Goal: Information Seeking & Learning: Learn about a topic

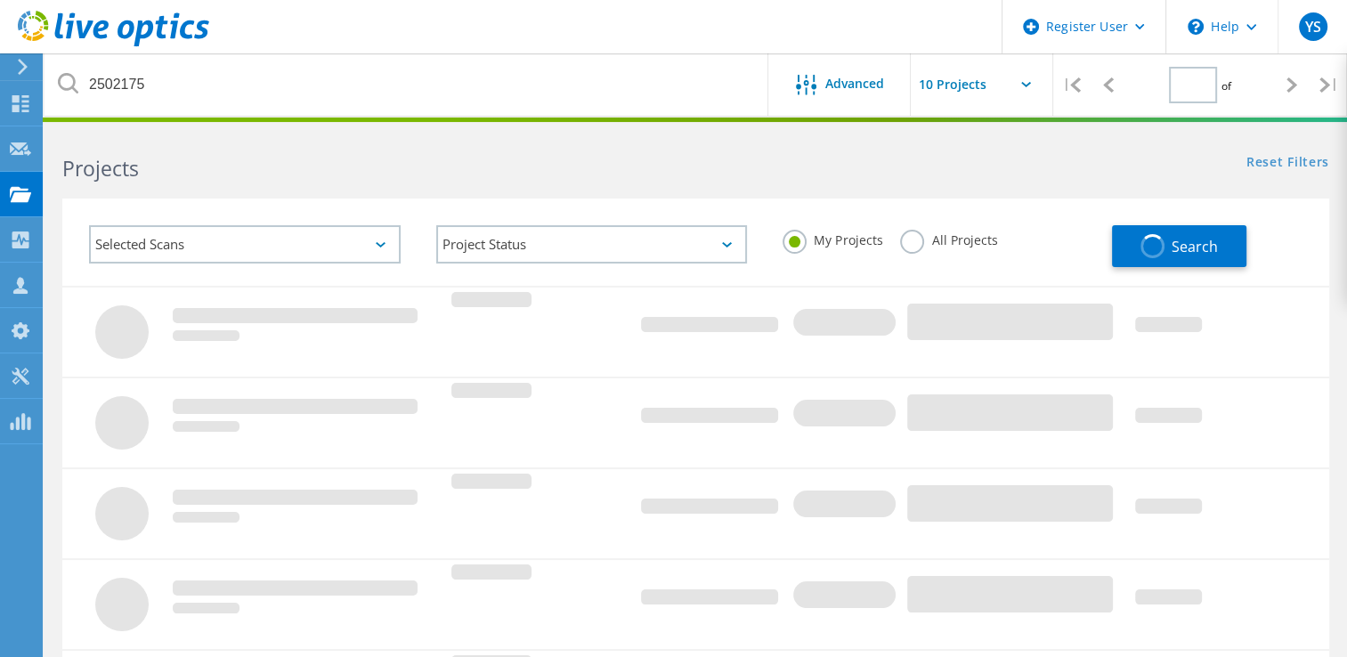
type input "1"
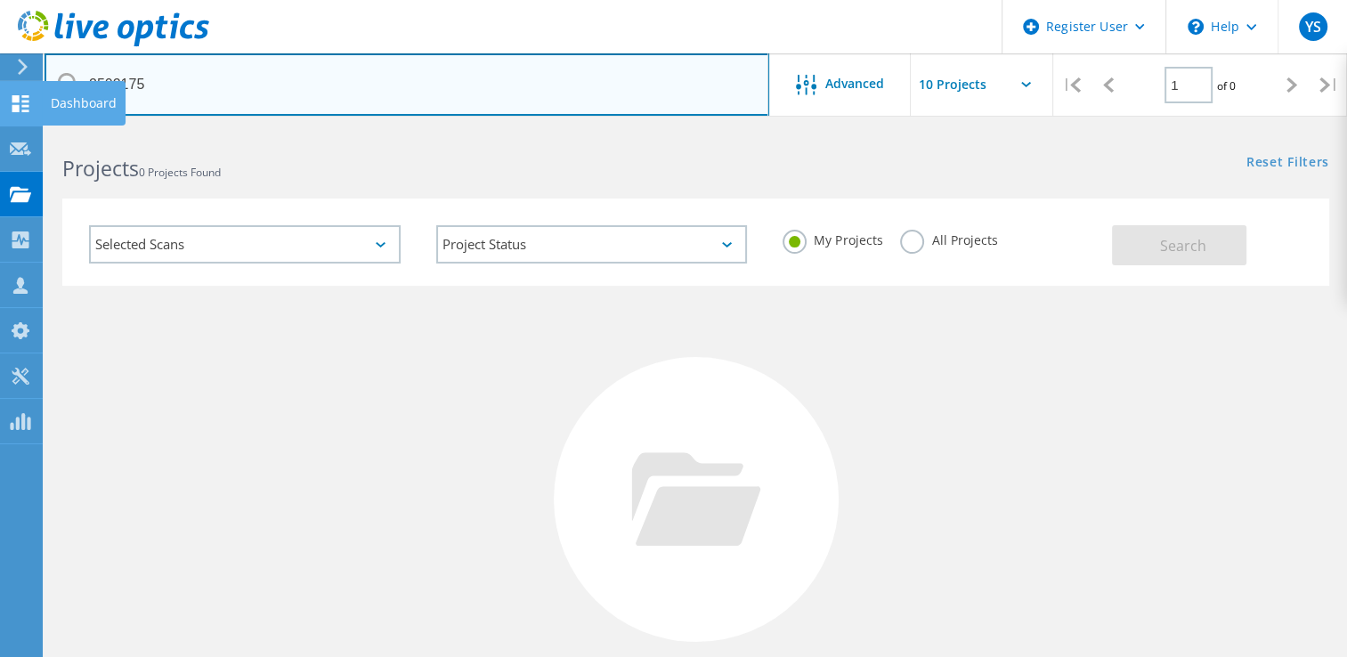
drag, startPoint x: 320, startPoint y: 86, endPoint x: 0, endPoint y: 87, distance: 319.6
click at [0, 87] on html "Register User \n Help Explore Helpful Articles Contact Support YS Dell User Yam…" at bounding box center [673, 410] width 1347 height 820
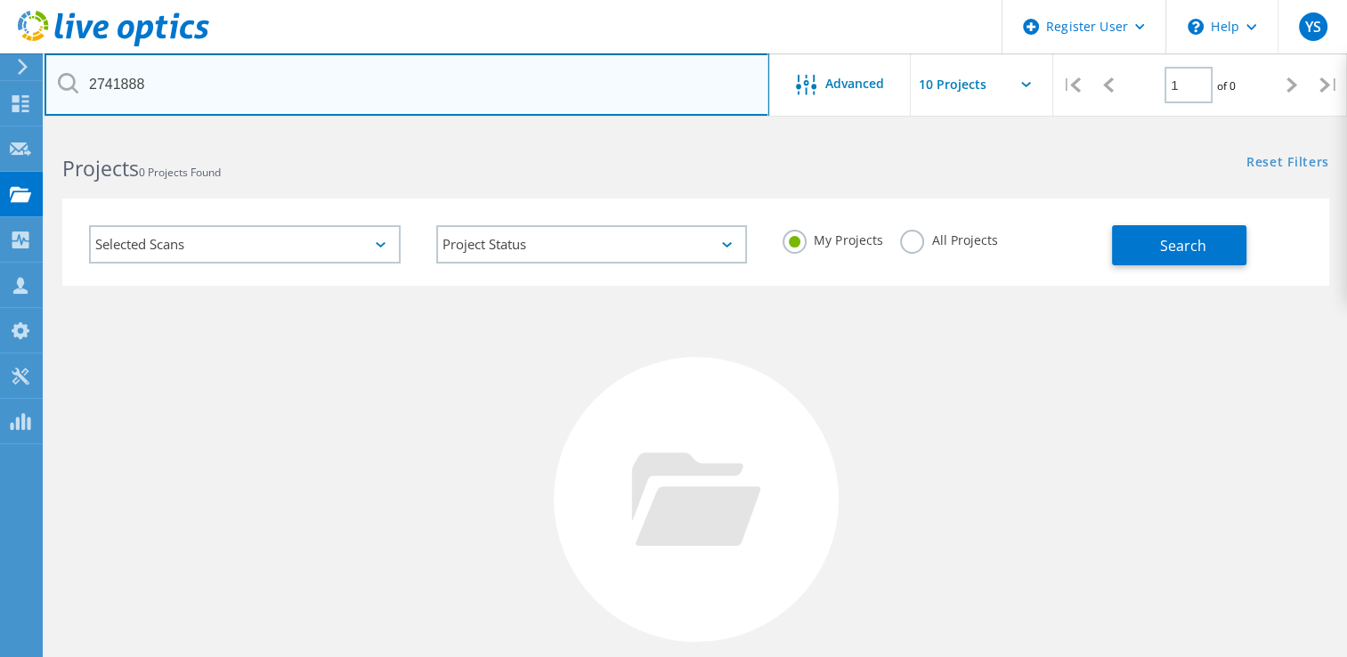
type input "2741888"
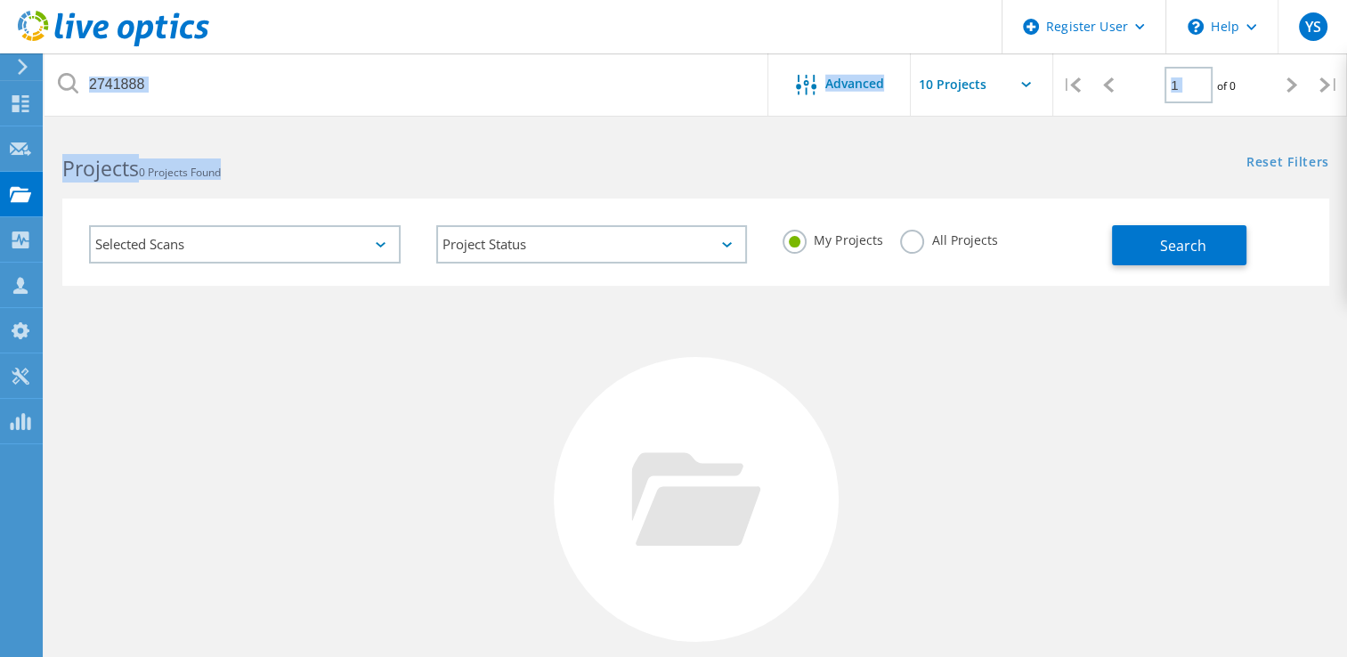
drag, startPoint x: 318, startPoint y: 170, endPoint x: 155, endPoint y: 85, distance: 184.0
click at [155, 129] on lo-project-search-form "2741888 Advanced | 1 of 0 | Email Address Project Name Company Date Created Pro…" at bounding box center [696, 207] width 1303 height 157
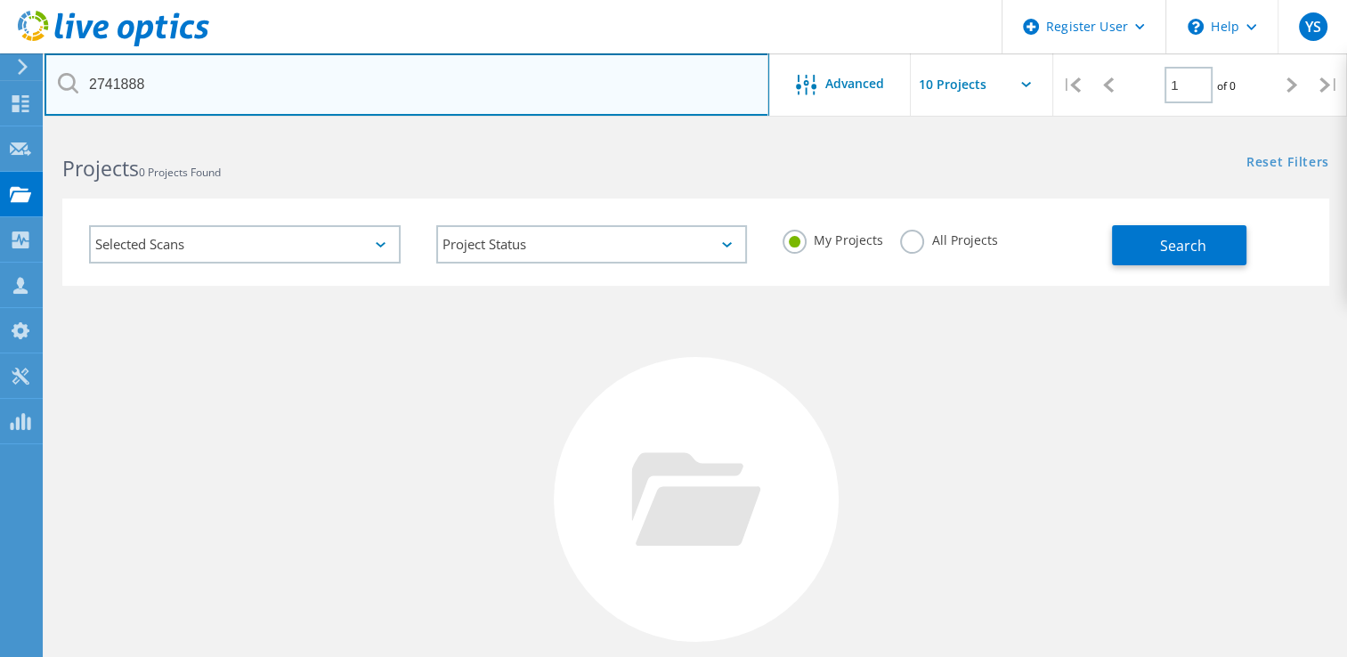
drag, startPoint x: 155, startPoint y: 85, endPoint x: 0, endPoint y: 45, distance: 160.0
click at [0, 45] on html "Register User \n Help Explore Helpful Articles Contact Support YS Dell User Yam…" at bounding box center [673, 410] width 1347 height 820
type input "2751888"
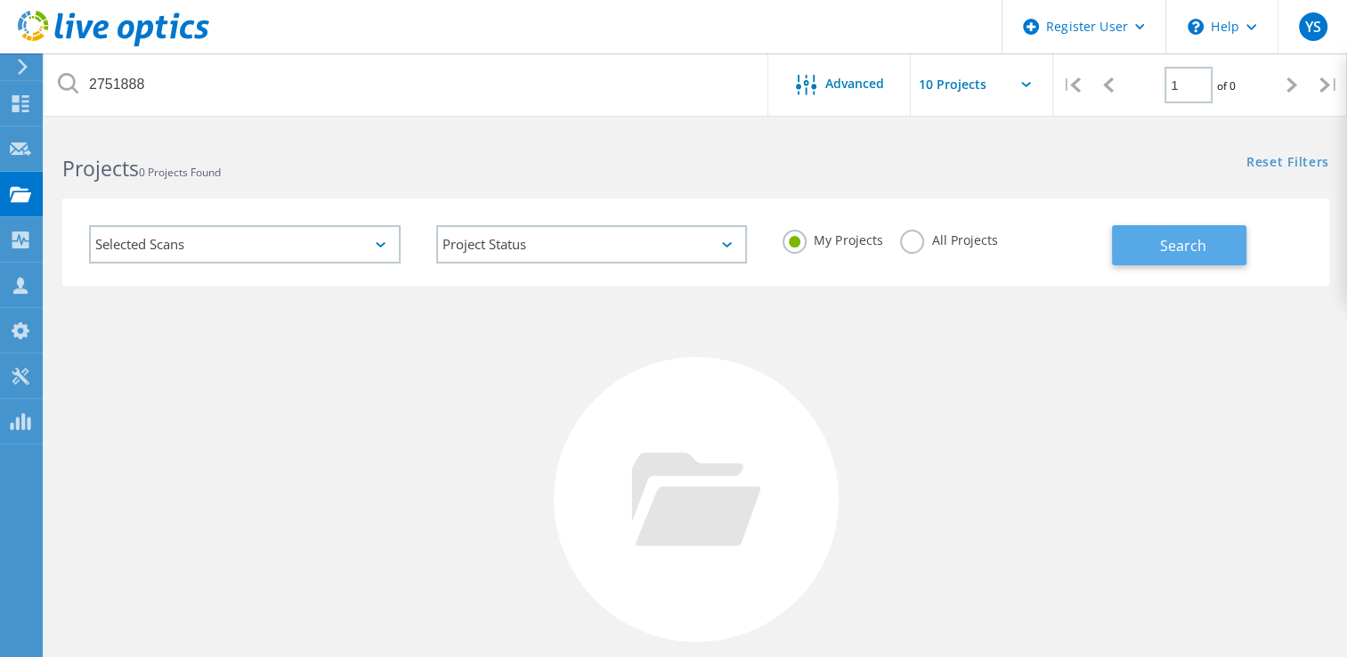
click at [1128, 230] on button "Search" at bounding box center [1179, 245] width 134 height 40
click at [911, 233] on label "All Projects" at bounding box center [948, 238] width 97 height 17
click at [0, 0] on input "All Projects" at bounding box center [0, 0] width 0 height 0
click at [1141, 248] on button "Search" at bounding box center [1179, 245] width 134 height 40
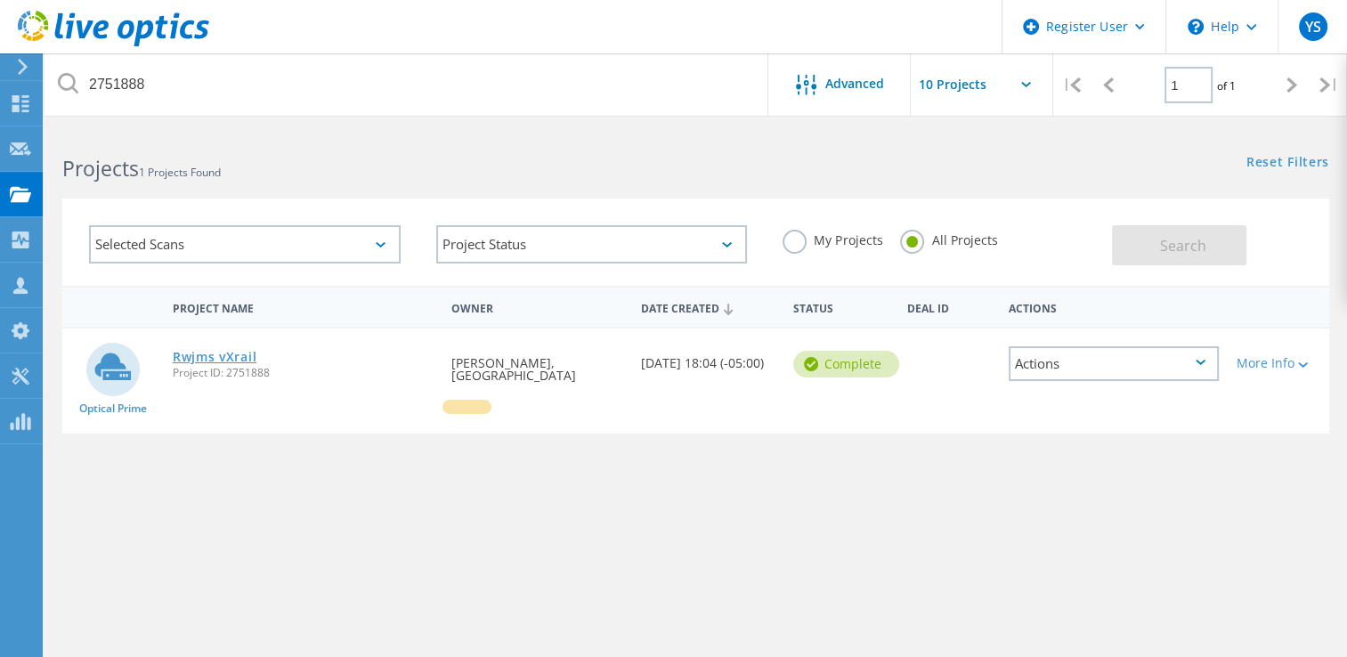
click at [245, 354] on link "Rwjms vXrail" at bounding box center [215, 357] width 84 height 12
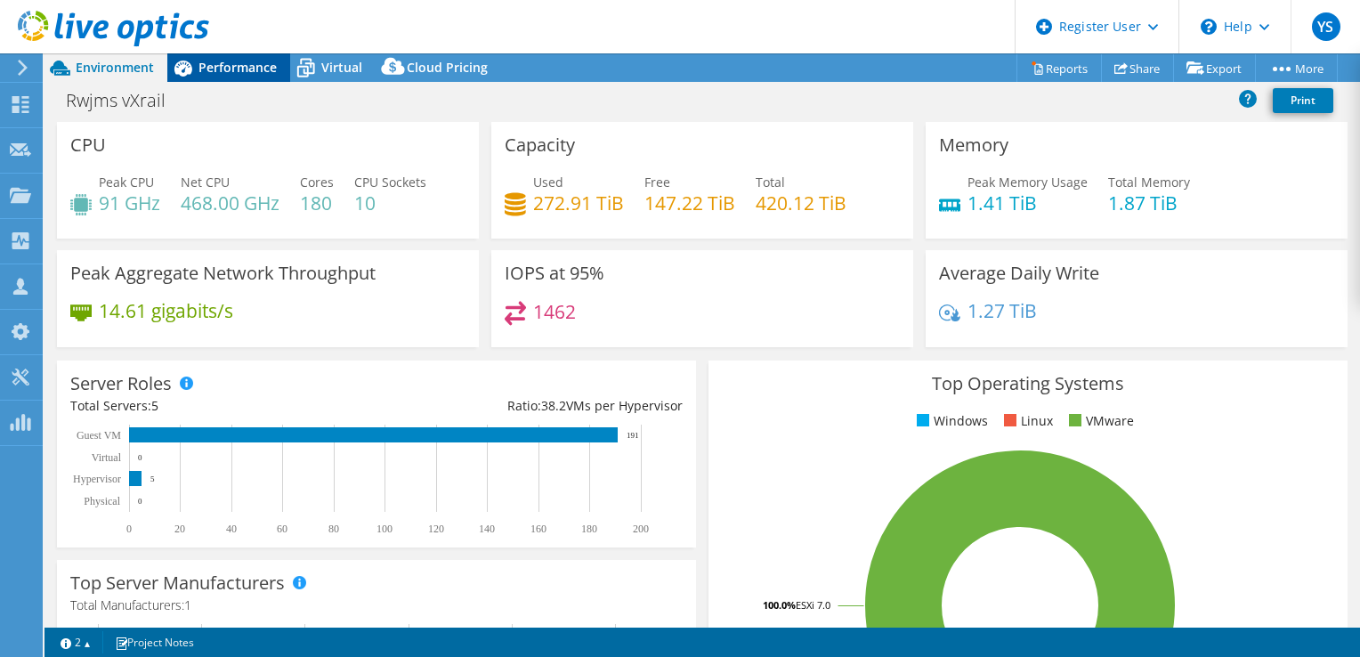
click at [185, 74] on icon at bounding box center [184, 69] width 18 height 16
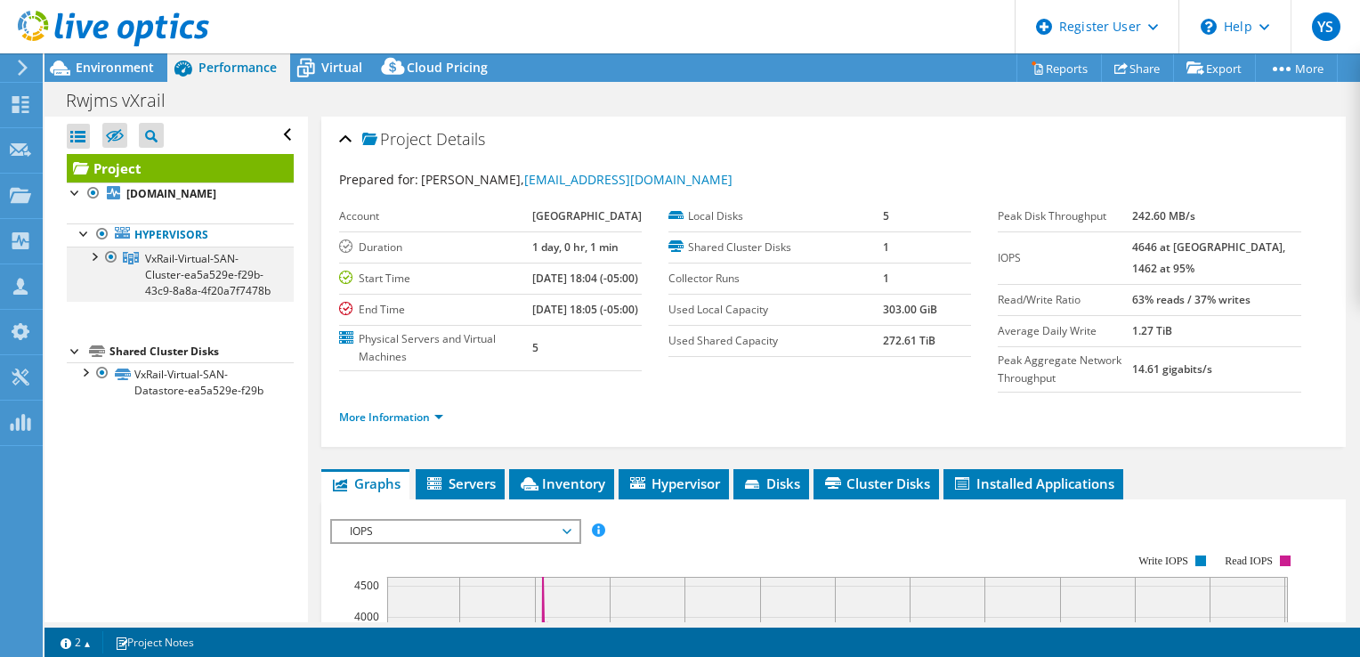
click at [88, 250] on div at bounding box center [94, 256] width 18 height 18
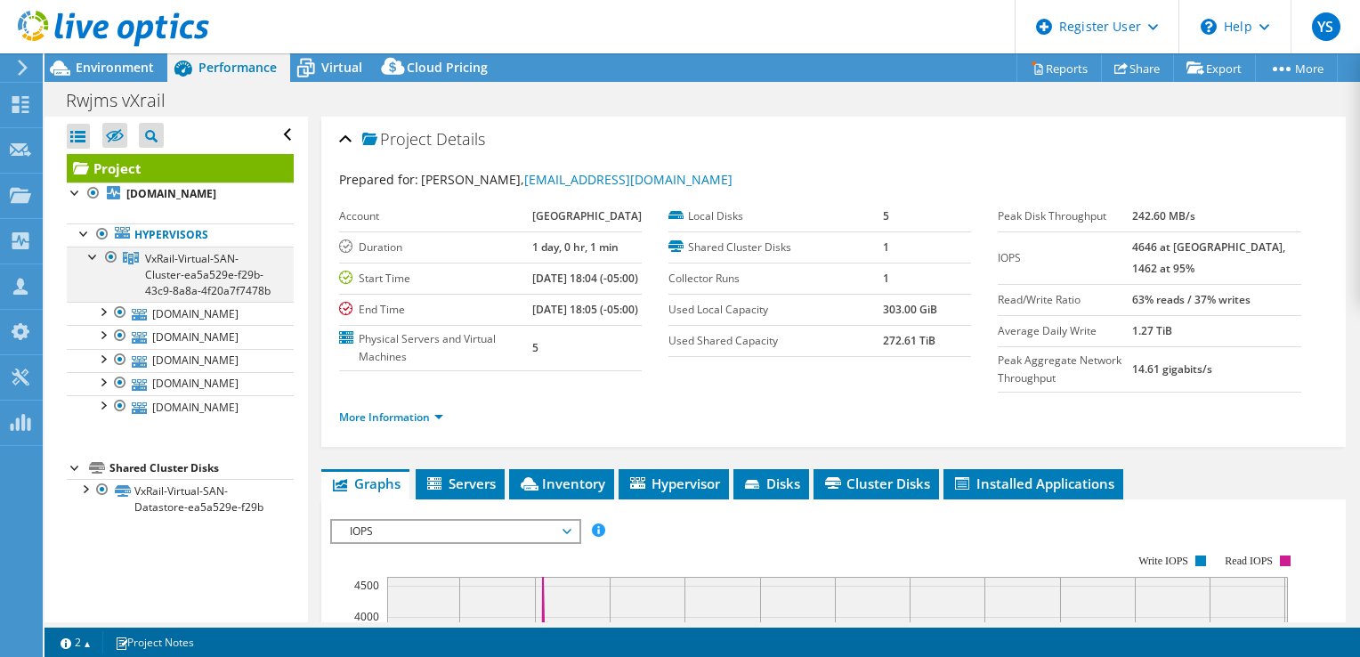
click at [88, 250] on div at bounding box center [94, 256] width 18 height 18
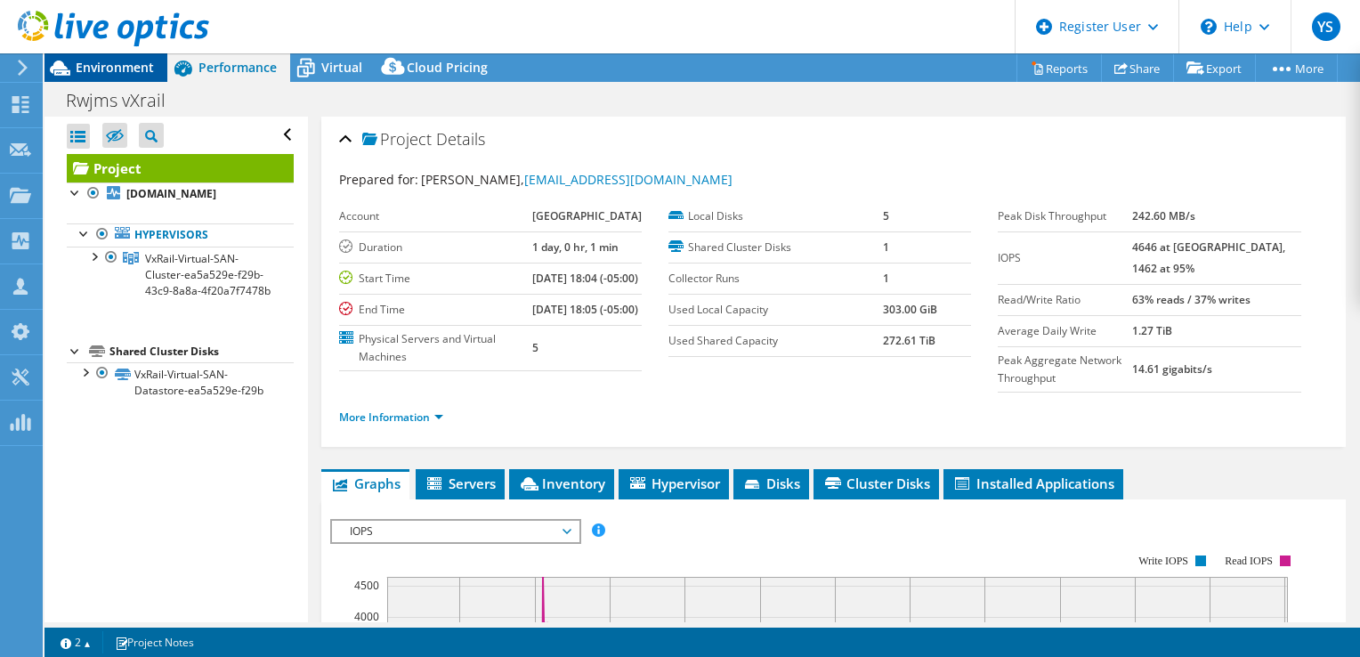
click at [93, 66] on span "Environment" at bounding box center [115, 67] width 78 height 17
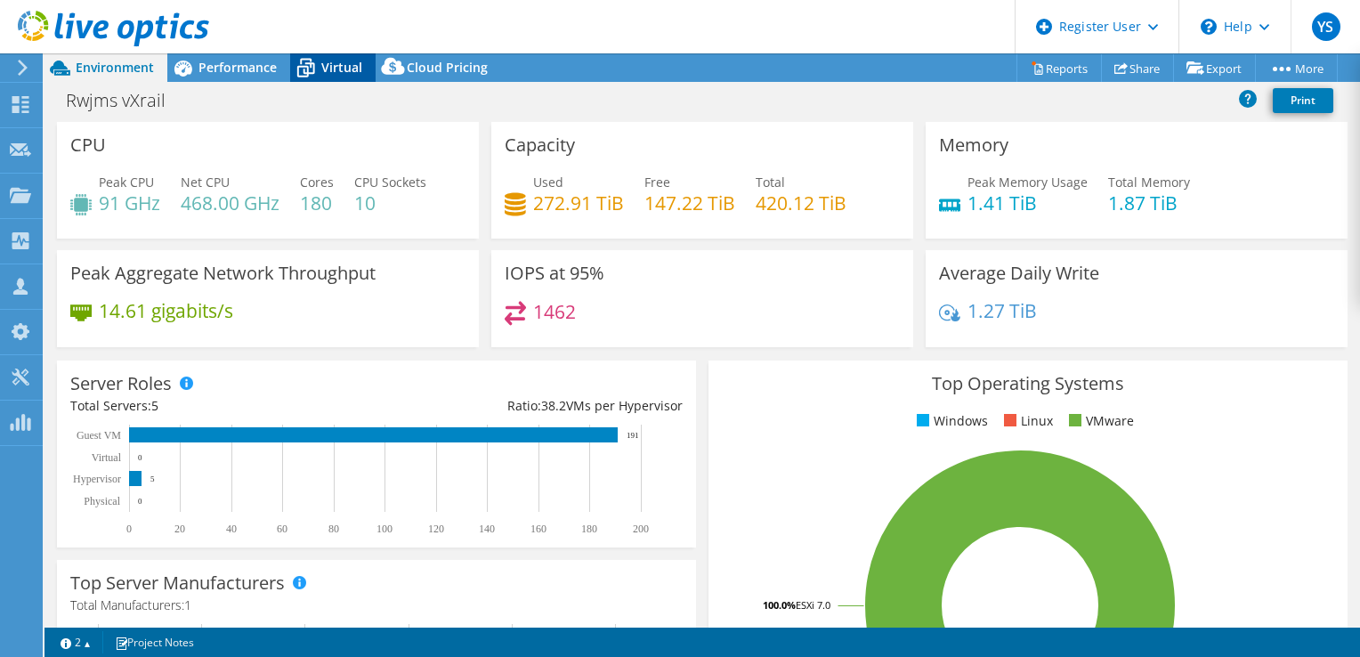
click at [302, 71] on icon at bounding box center [305, 68] width 31 height 31
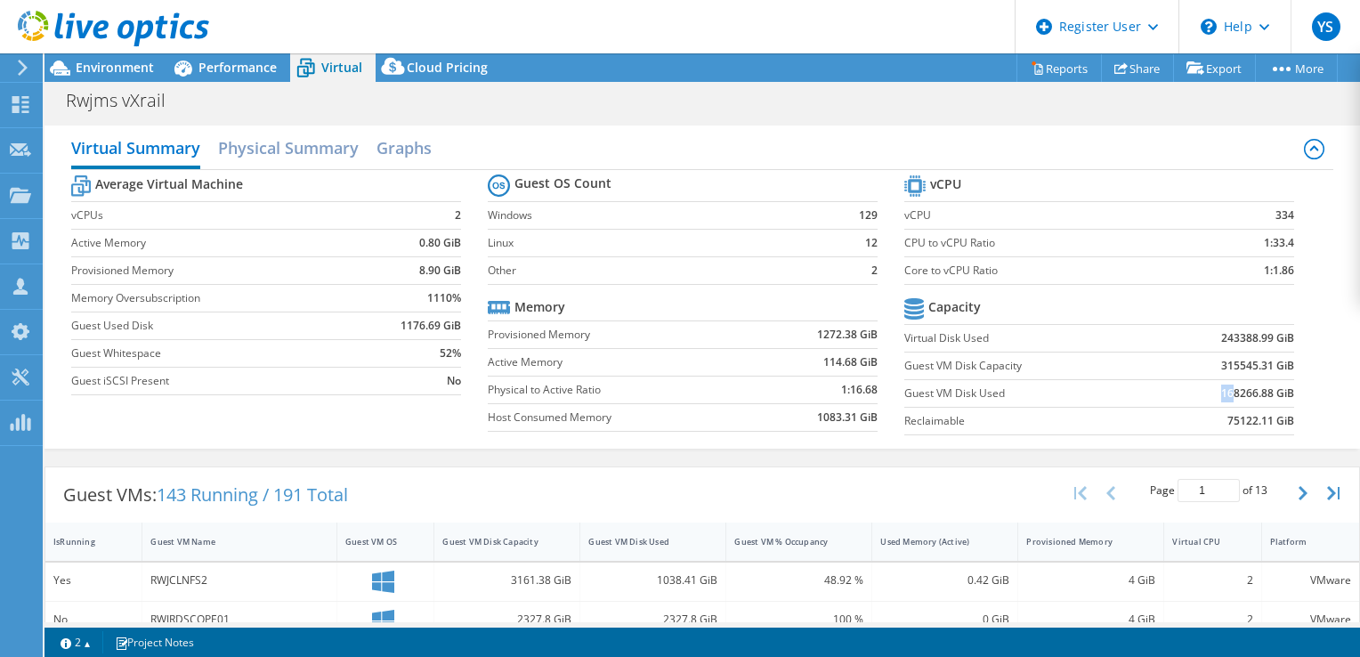
drag, startPoint x: 1224, startPoint y: 390, endPoint x: 1209, endPoint y: 392, distance: 15.2
click at [1222, 392] on b "168266.88 GiB" at bounding box center [1258, 394] width 73 height 18
drag, startPoint x: 1227, startPoint y: 392, endPoint x: 1212, endPoint y: 394, distance: 15.2
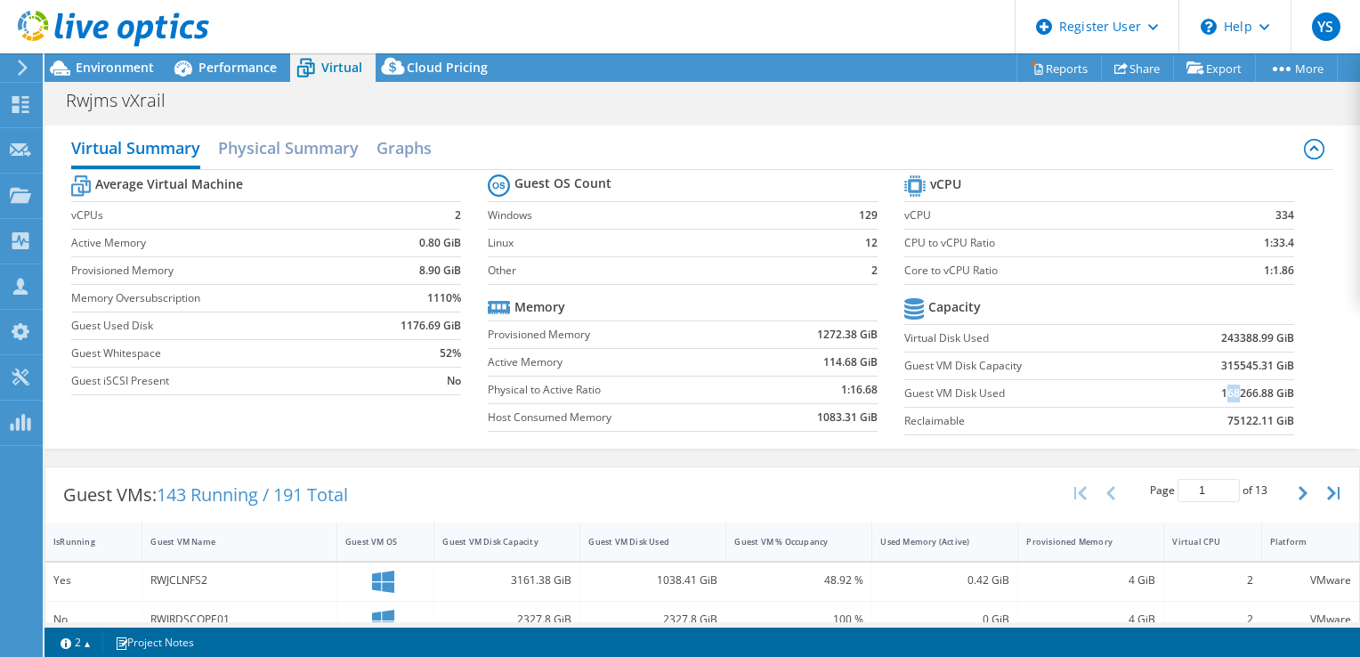
click at [1222, 394] on b "168266.88 GiB" at bounding box center [1258, 394] width 73 height 18
click at [1152, 301] on td at bounding box center [1223, 309] width 142 height 31
drag, startPoint x: 1207, startPoint y: 337, endPoint x: 1245, endPoint y: 340, distance: 37.6
click at [1245, 340] on td "243388.99 GiB" at bounding box center [1223, 338] width 142 height 28
click at [93, 62] on span "Environment" at bounding box center [115, 67] width 78 height 17
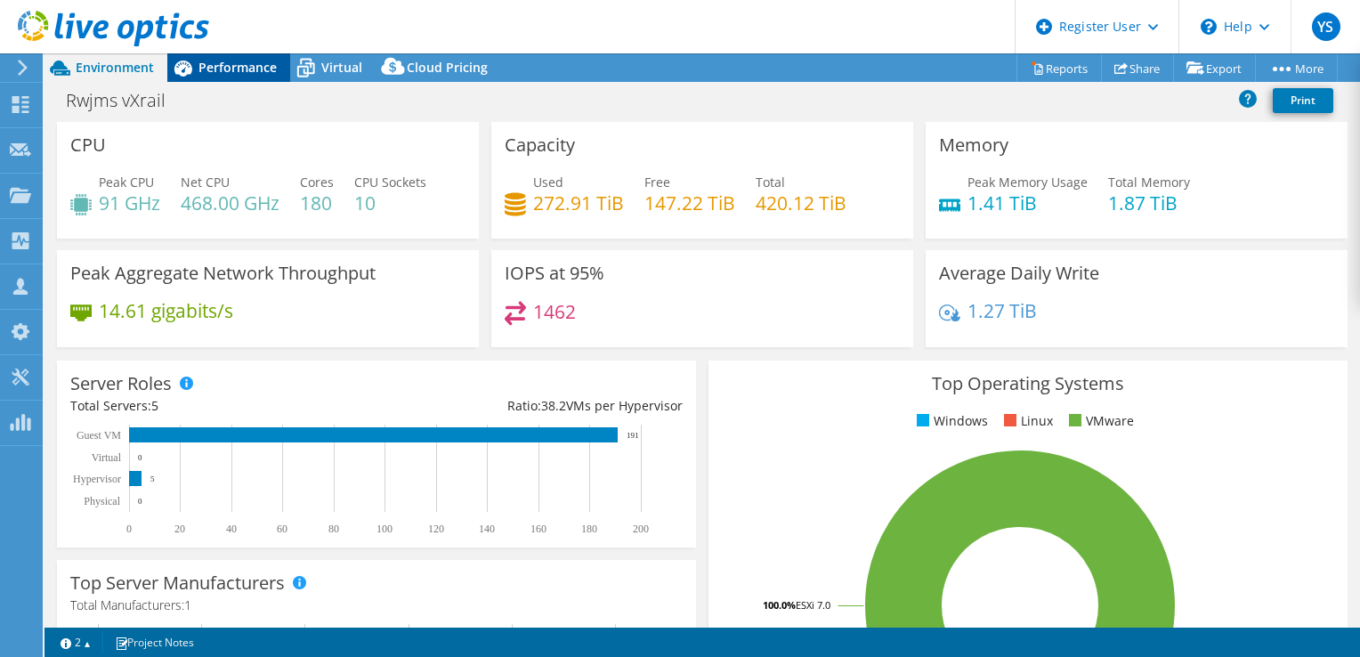
click at [248, 72] on span "Performance" at bounding box center [238, 67] width 78 height 17
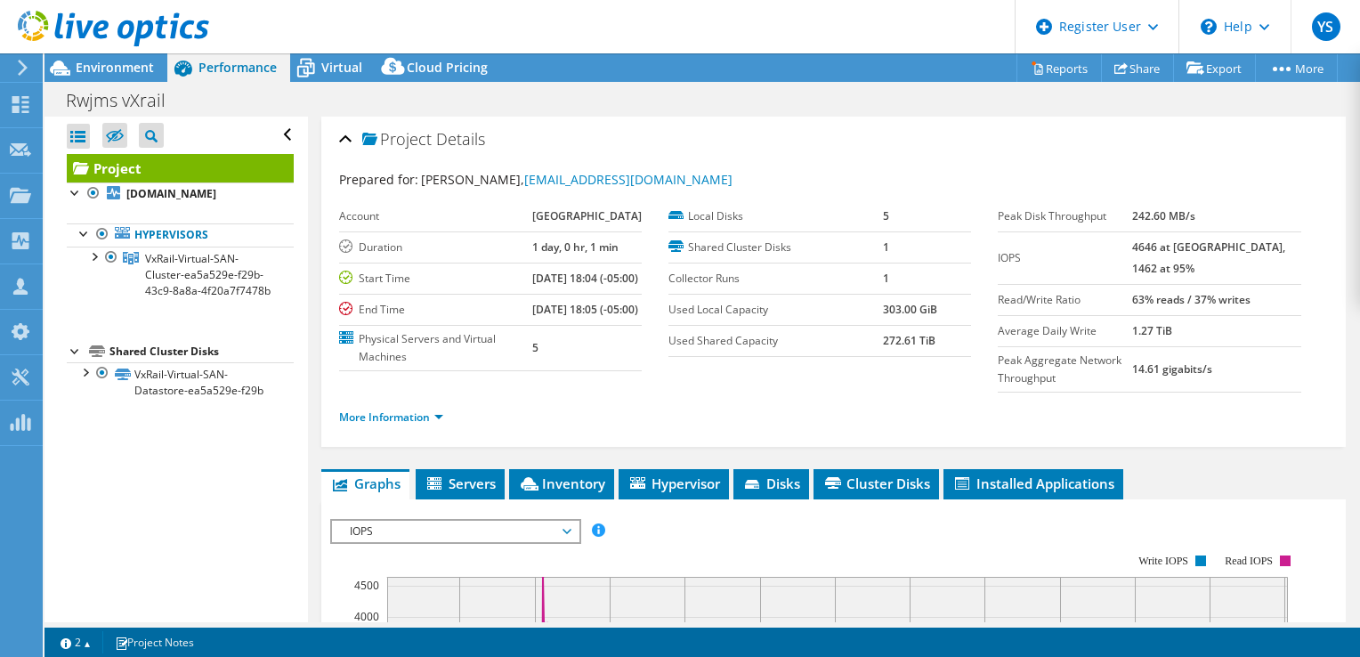
scroll to position [146, 0]
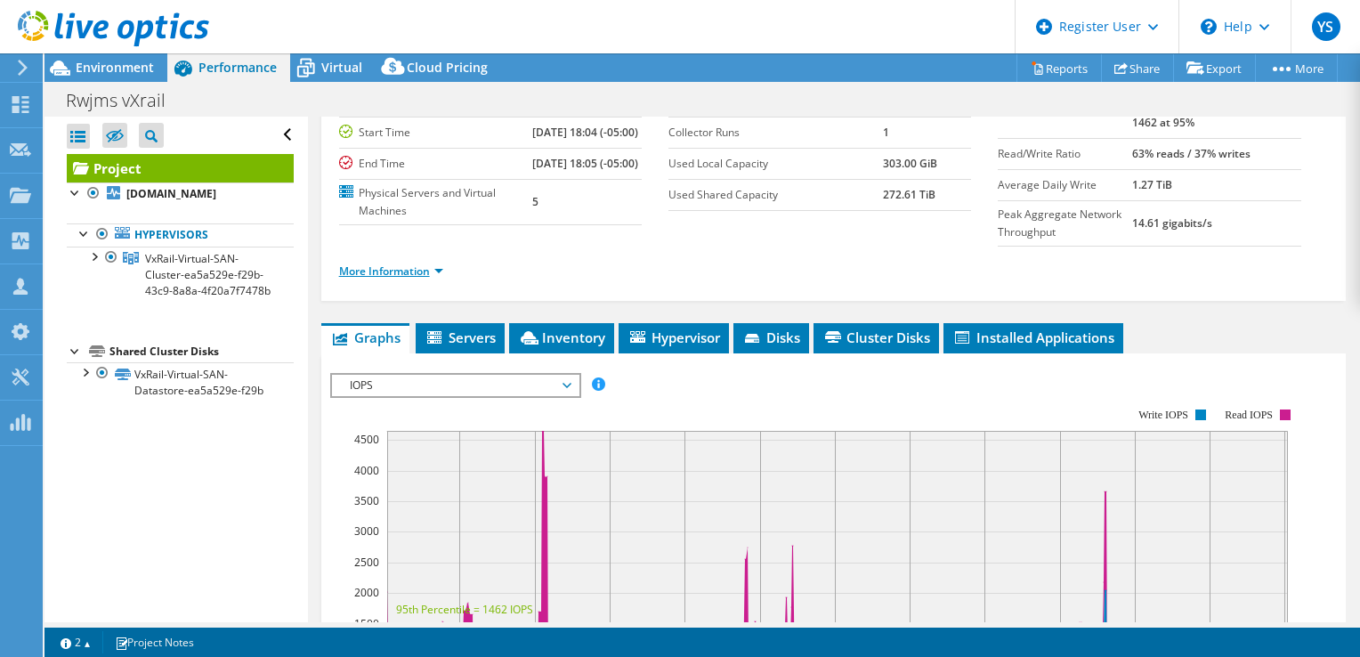
click at [424, 279] on link "More Information" at bounding box center [391, 271] width 104 height 15
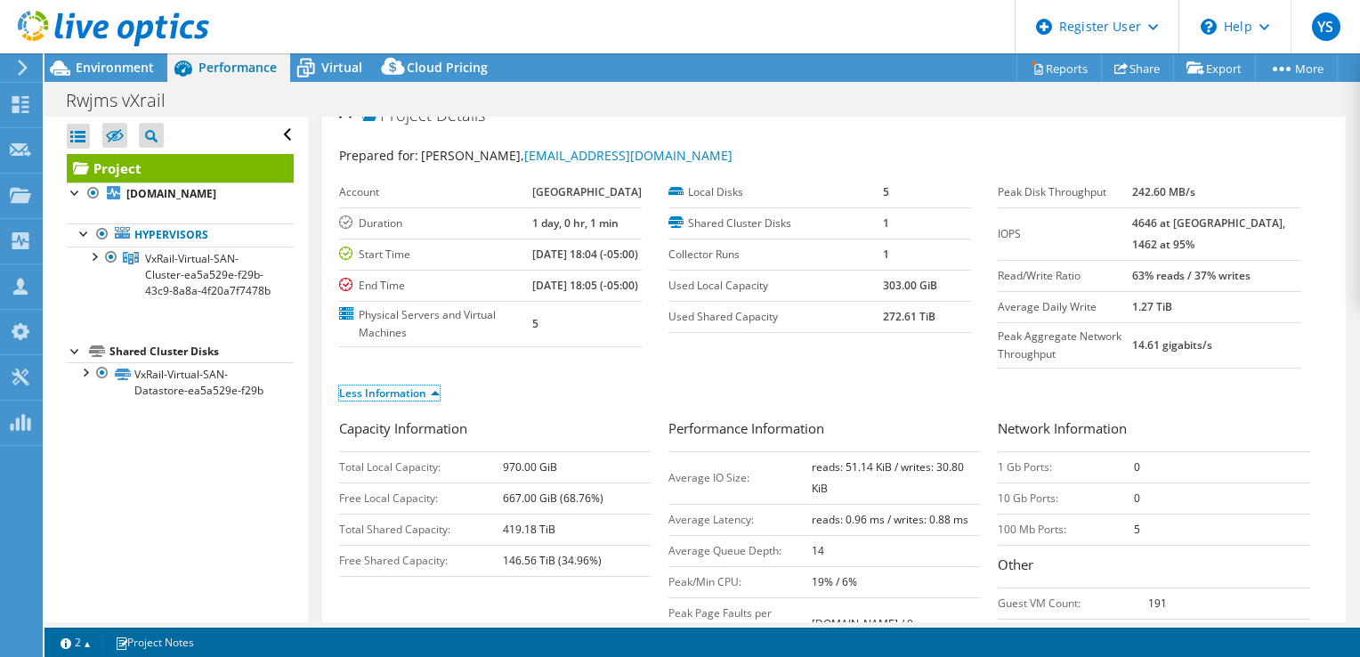
scroll to position [25, 0]
click at [145, 72] on span "Environment" at bounding box center [115, 67] width 78 height 17
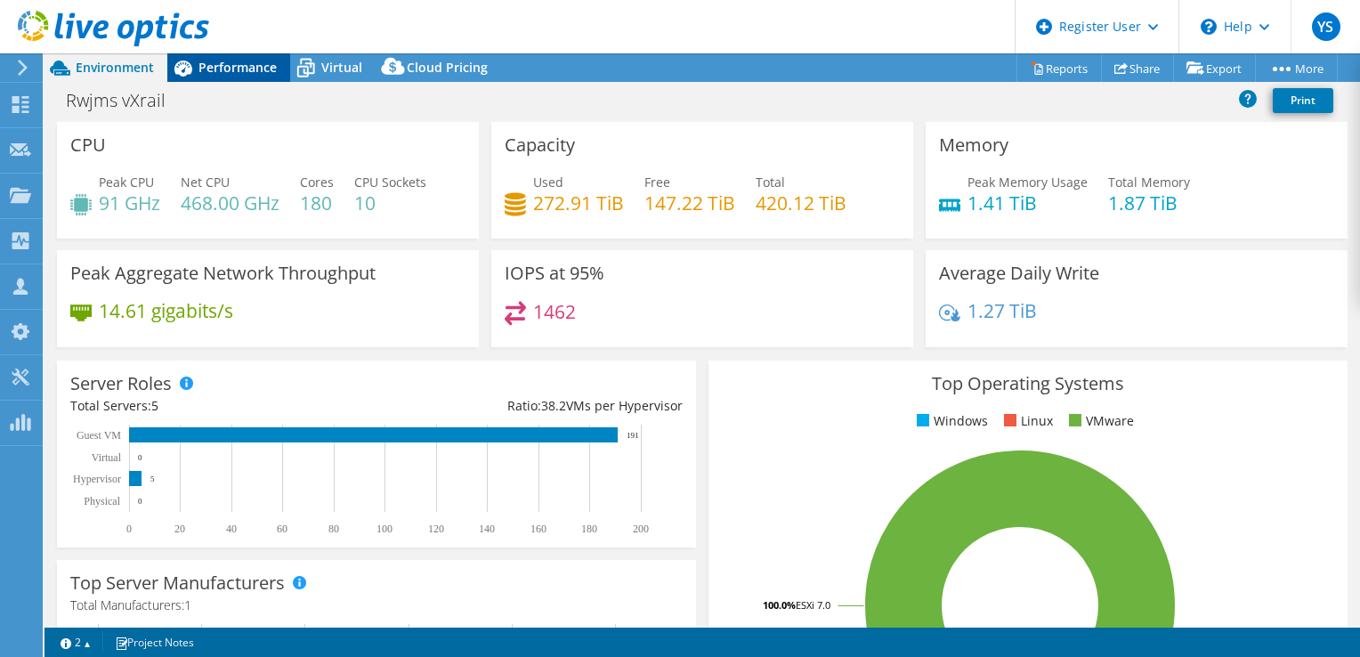
click at [199, 65] on span "Performance" at bounding box center [238, 67] width 78 height 17
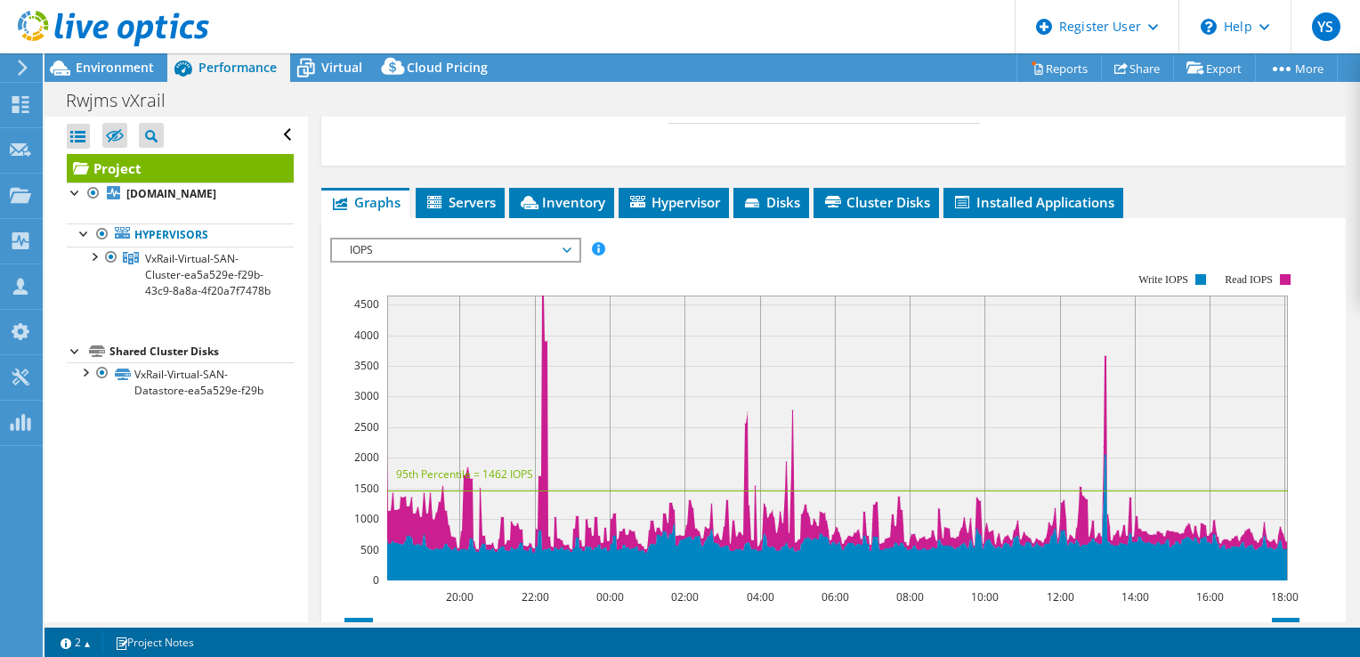
scroll to position [583, 0]
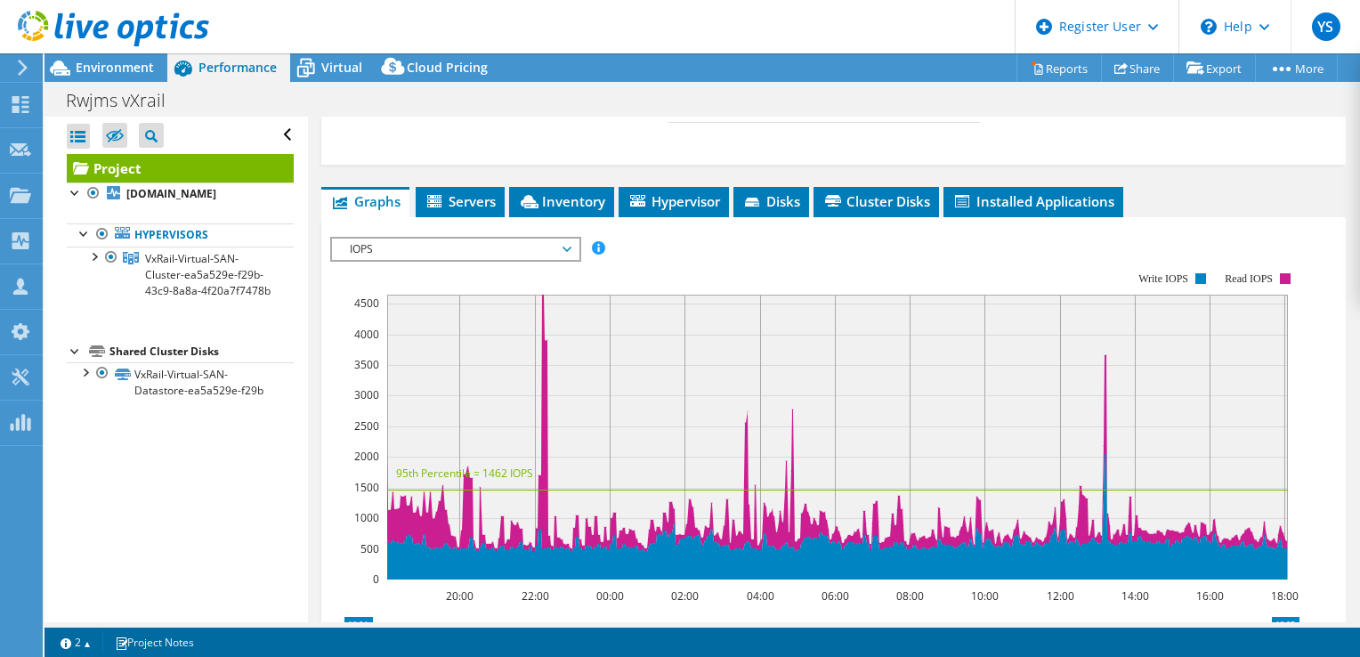
click at [436, 260] on span "IOPS" at bounding box center [455, 249] width 229 height 21
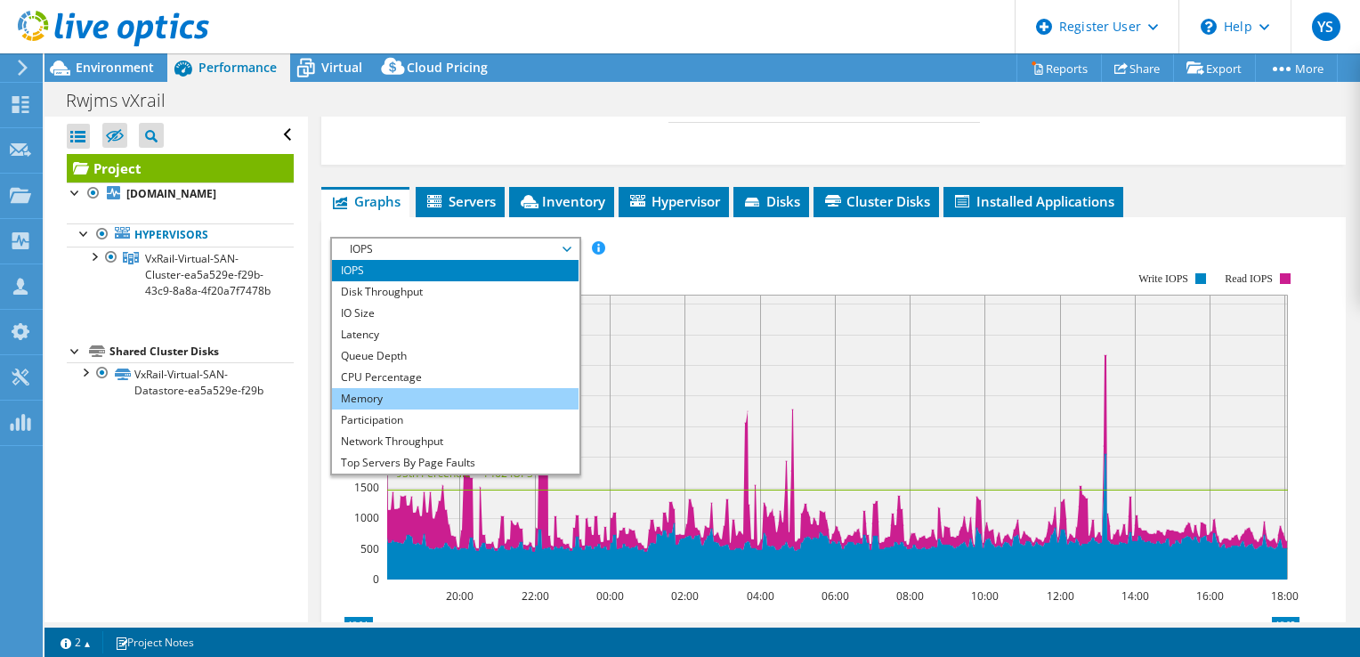
click at [411, 410] on li "Memory" at bounding box center [455, 398] width 247 height 21
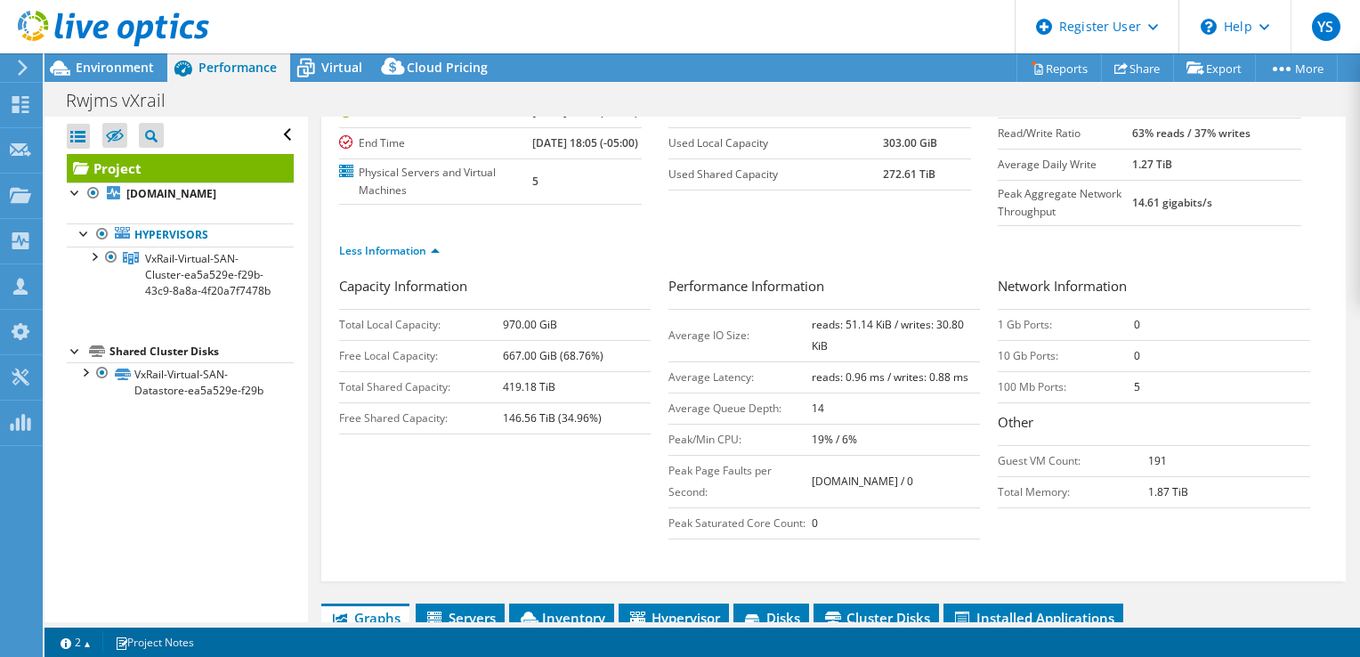
scroll to position [134, 0]
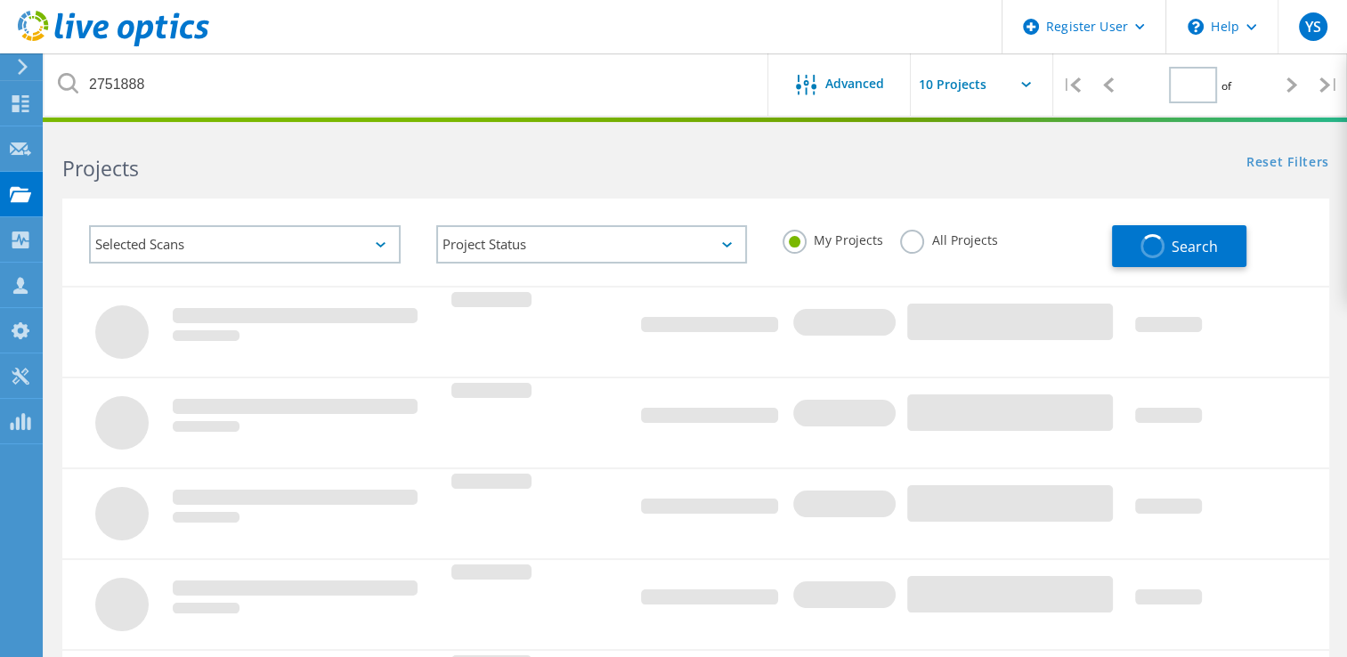
type input "1"
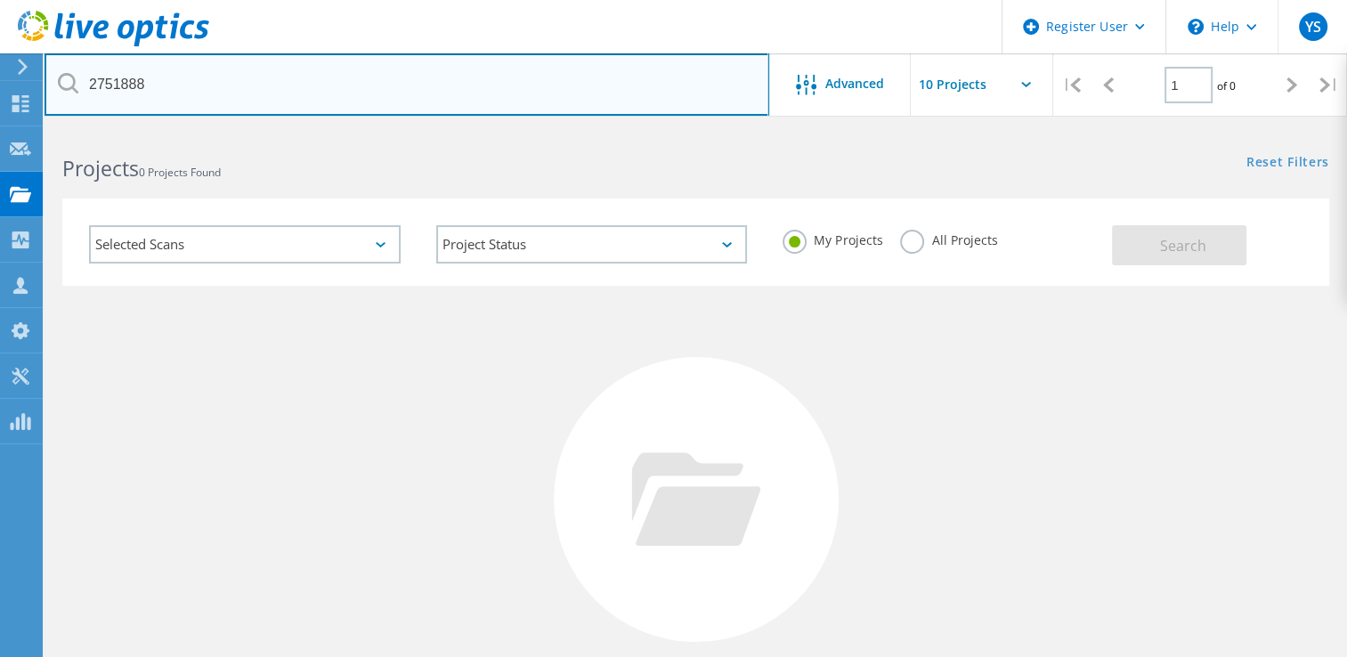
click at [231, 65] on input "2751888" at bounding box center [407, 84] width 725 height 62
type input "2752678"
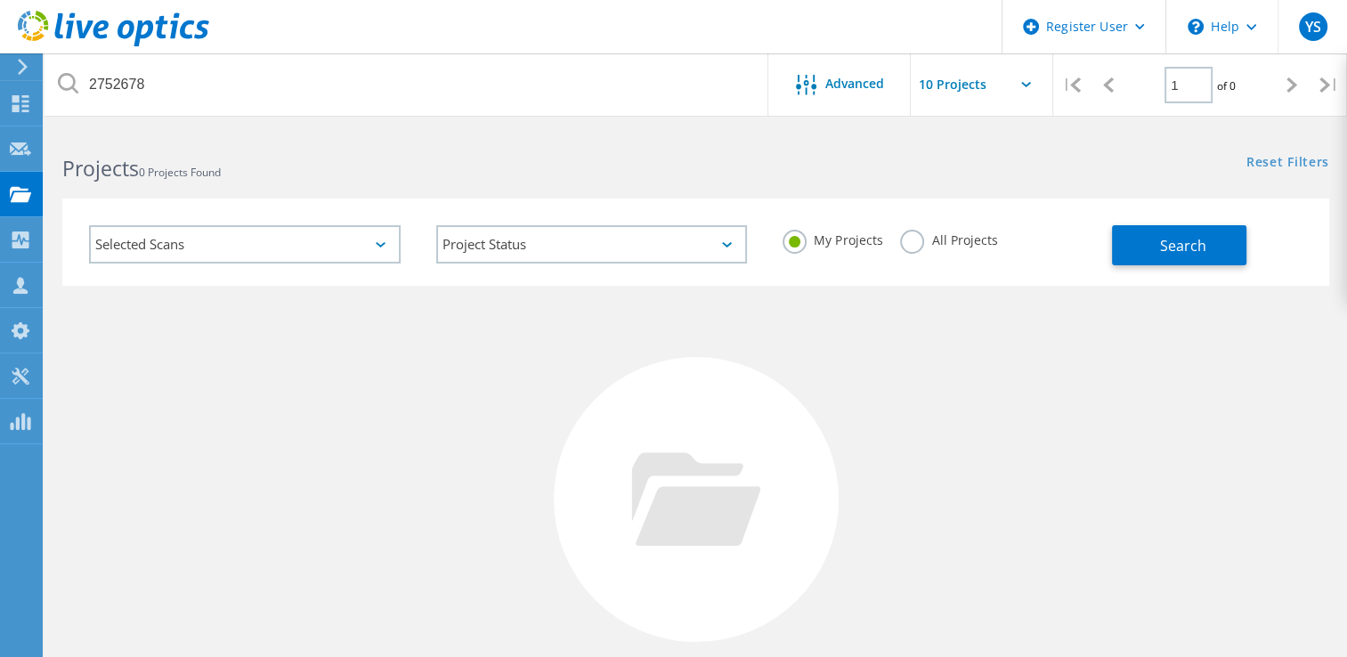
click at [922, 239] on label "All Projects" at bounding box center [948, 238] width 97 height 17
click at [0, 0] on input "All Projects" at bounding box center [0, 0] width 0 height 0
click at [1134, 264] on button "Search" at bounding box center [1179, 245] width 134 height 40
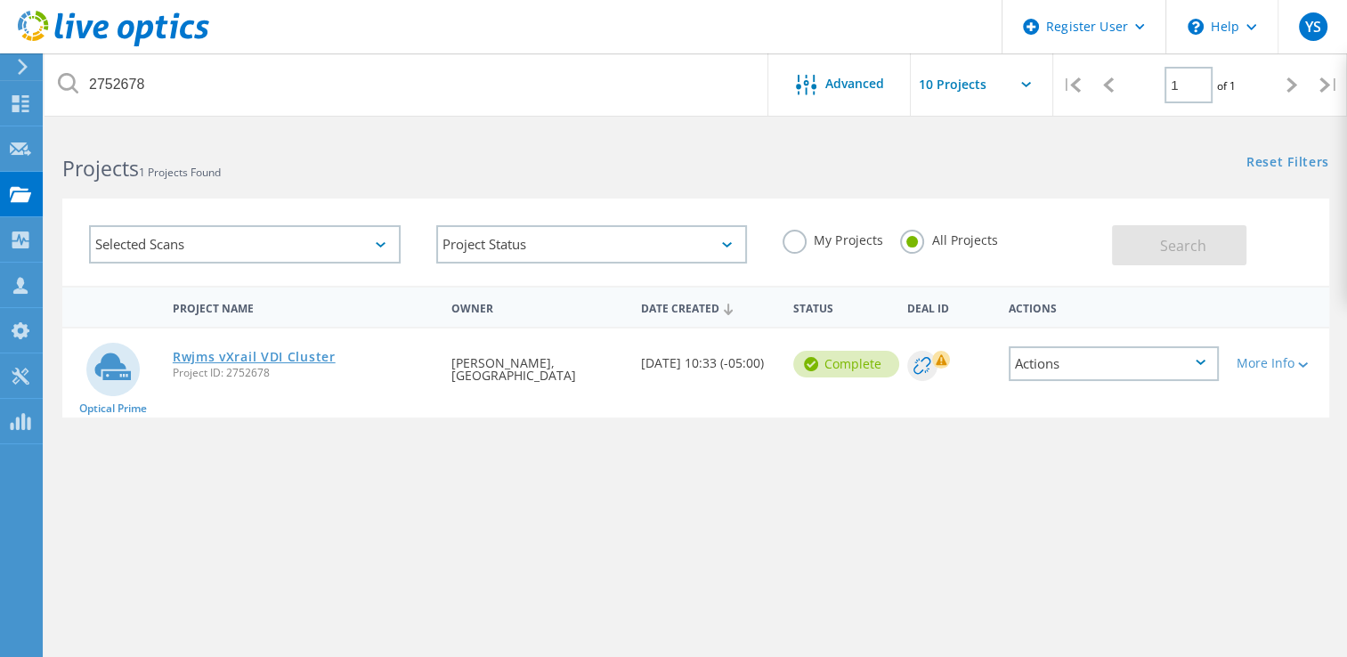
click at [264, 351] on link "Rwjms vXrail VDI Cluster" at bounding box center [254, 357] width 163 height 12
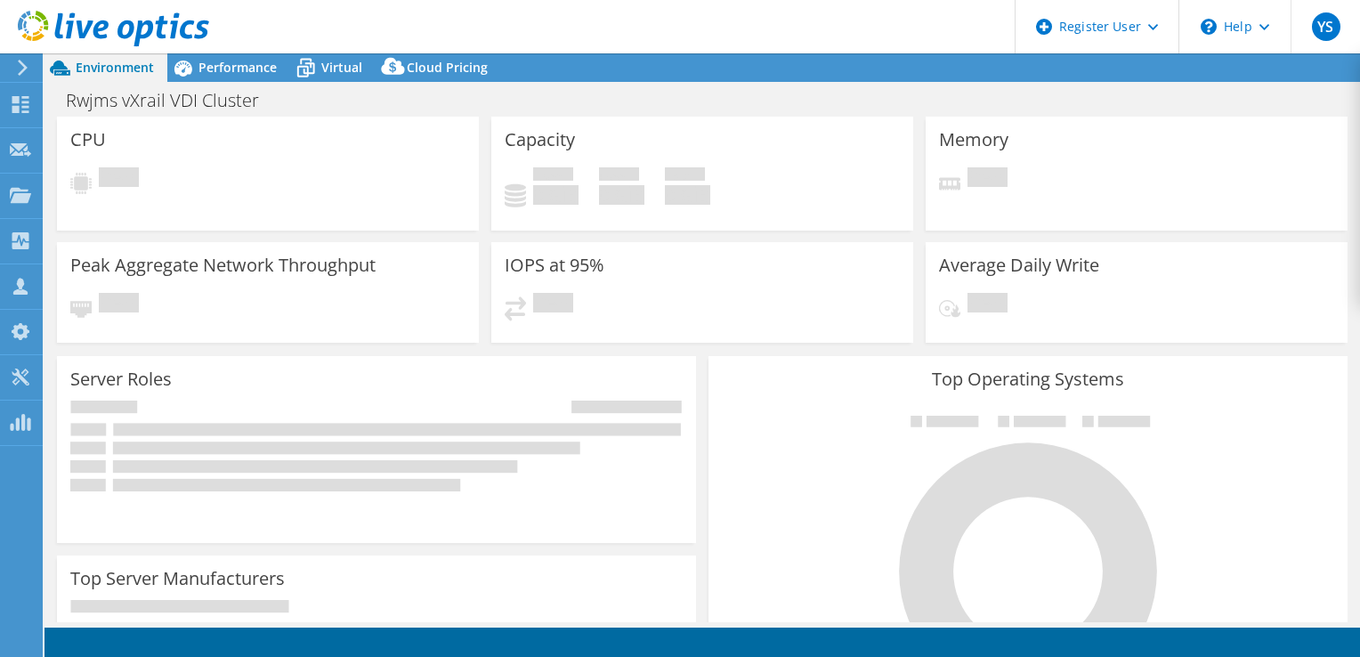
select select "USD"
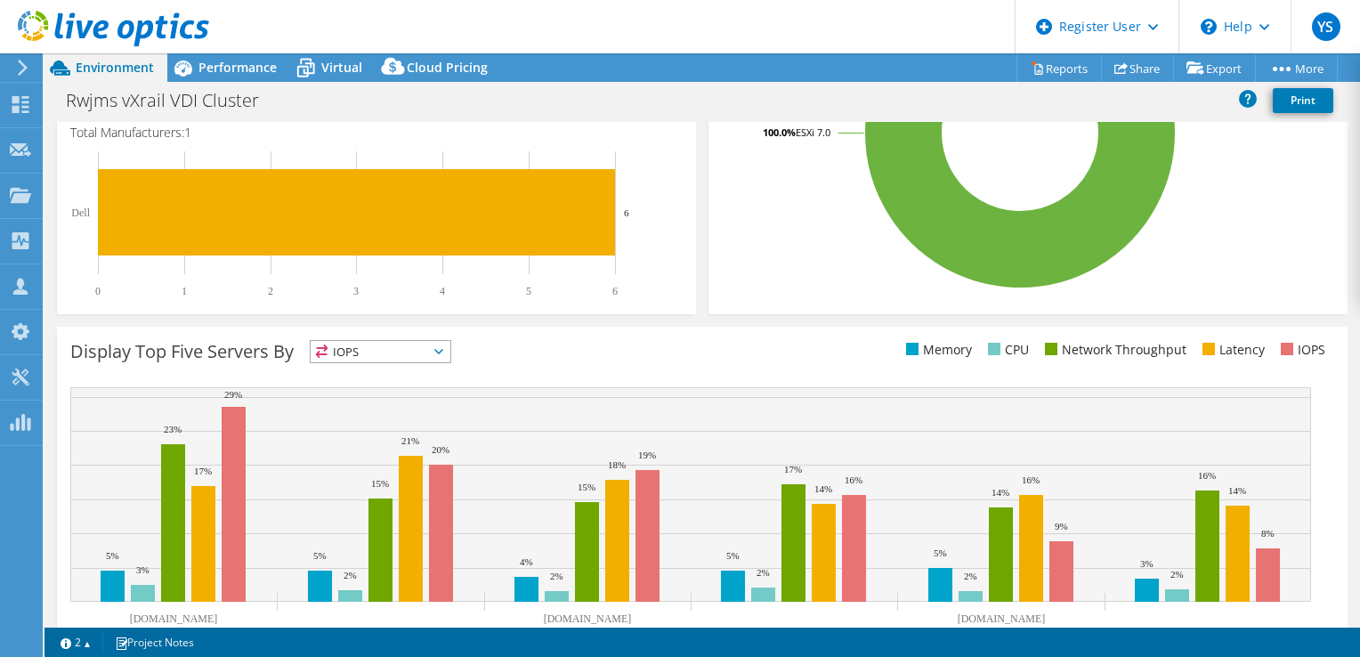
scroll to position [475, 0]
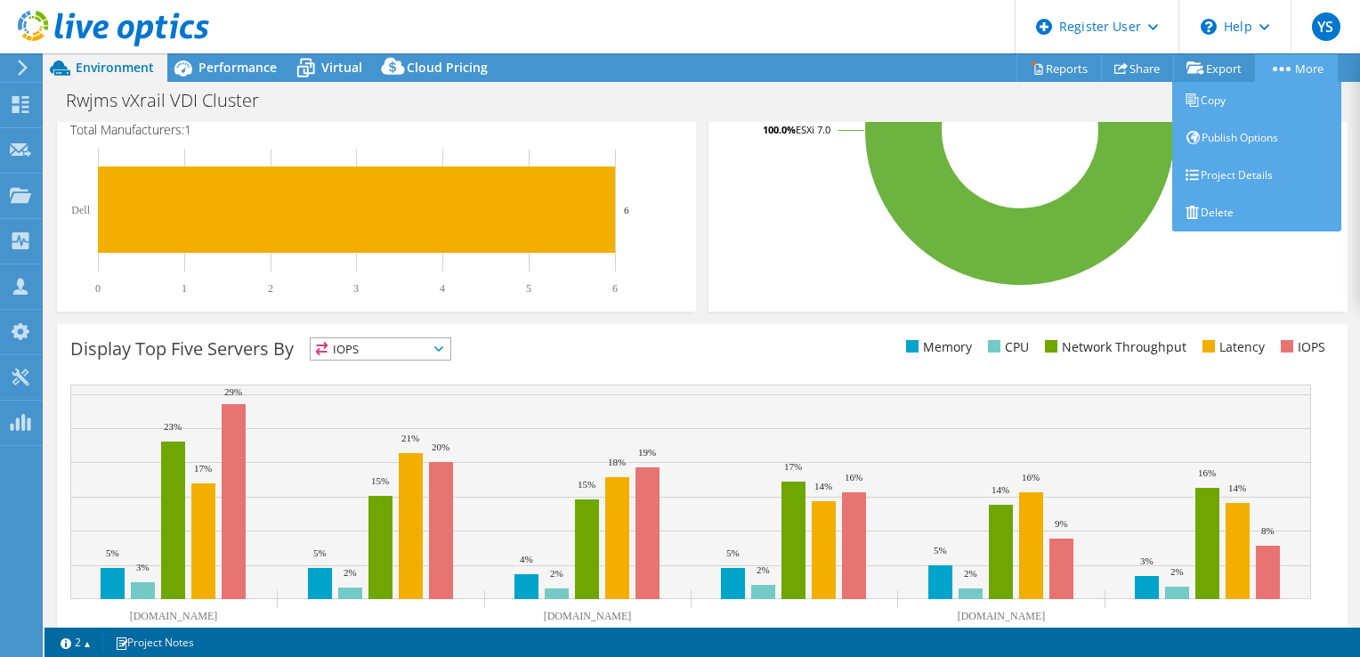
click at [1269, 63] on link "More" at bounding box center [1296, 68] width 83 height 28
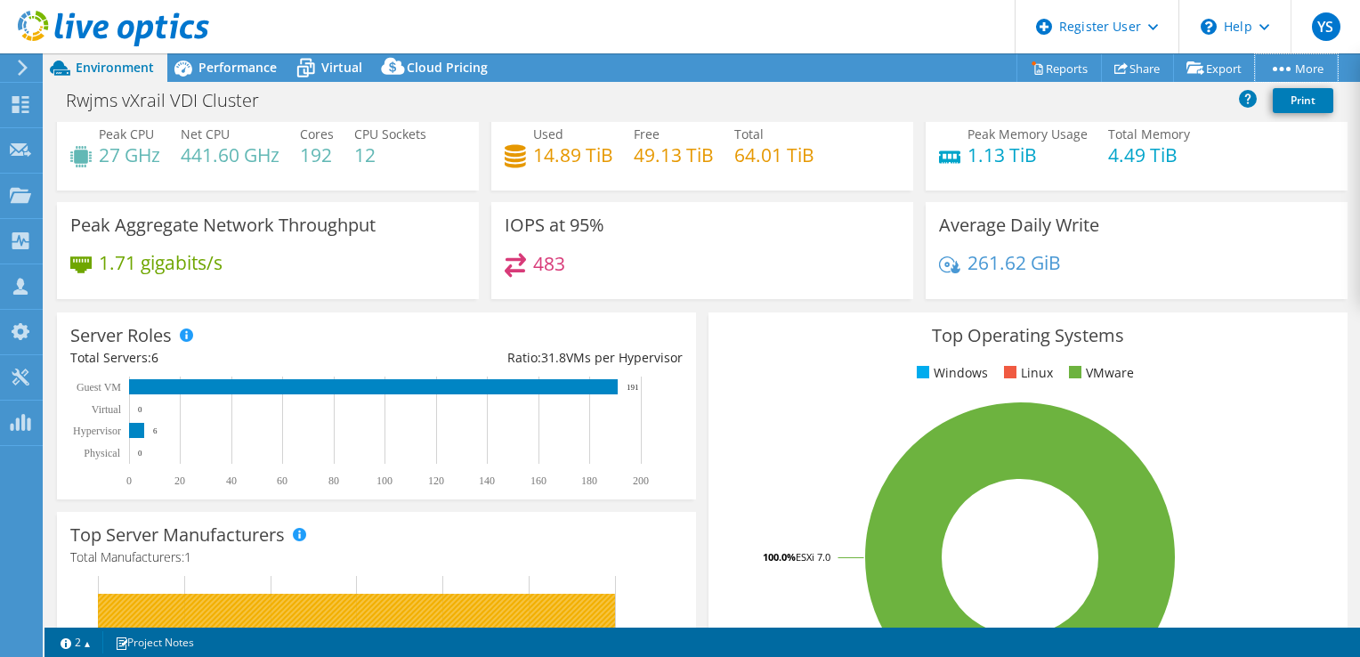
scroll to position [0, 0]
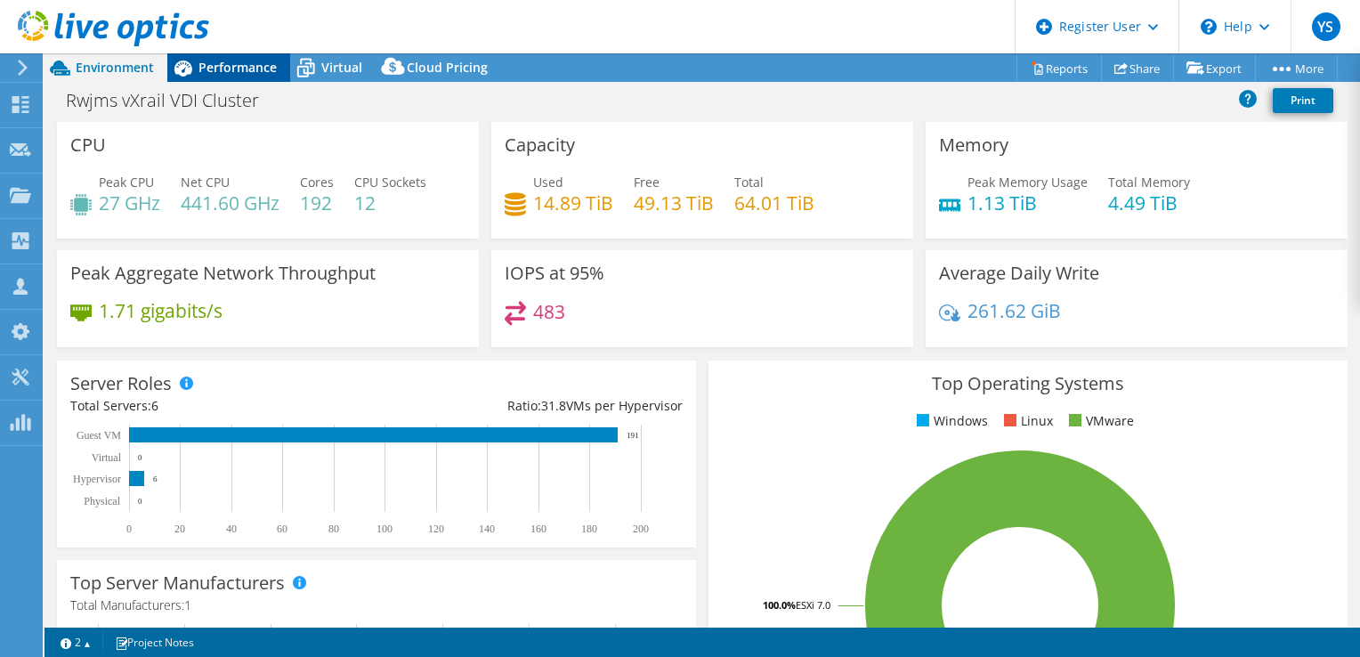
click at [217, 69] on span "Performance" at bounding box center [238, 67] width 78 height 17
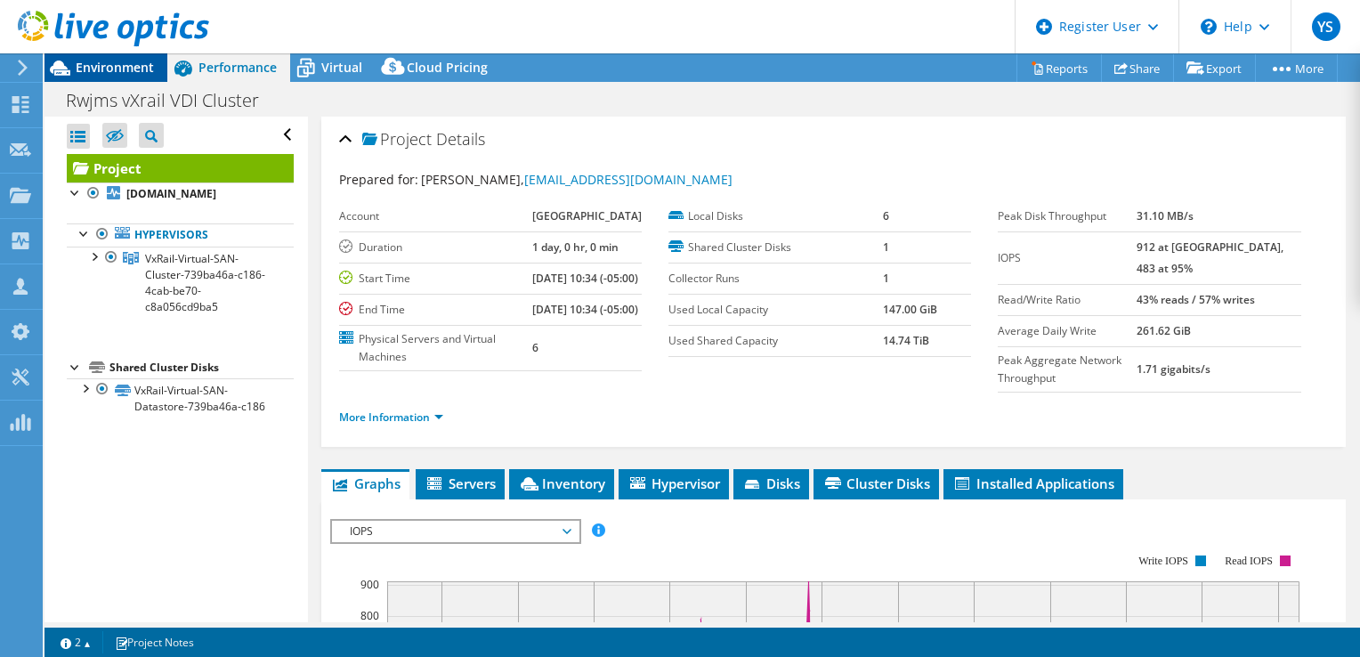
click at [149, 73] on span "Environment" at bounding box center [115, 67] width 78 height 17
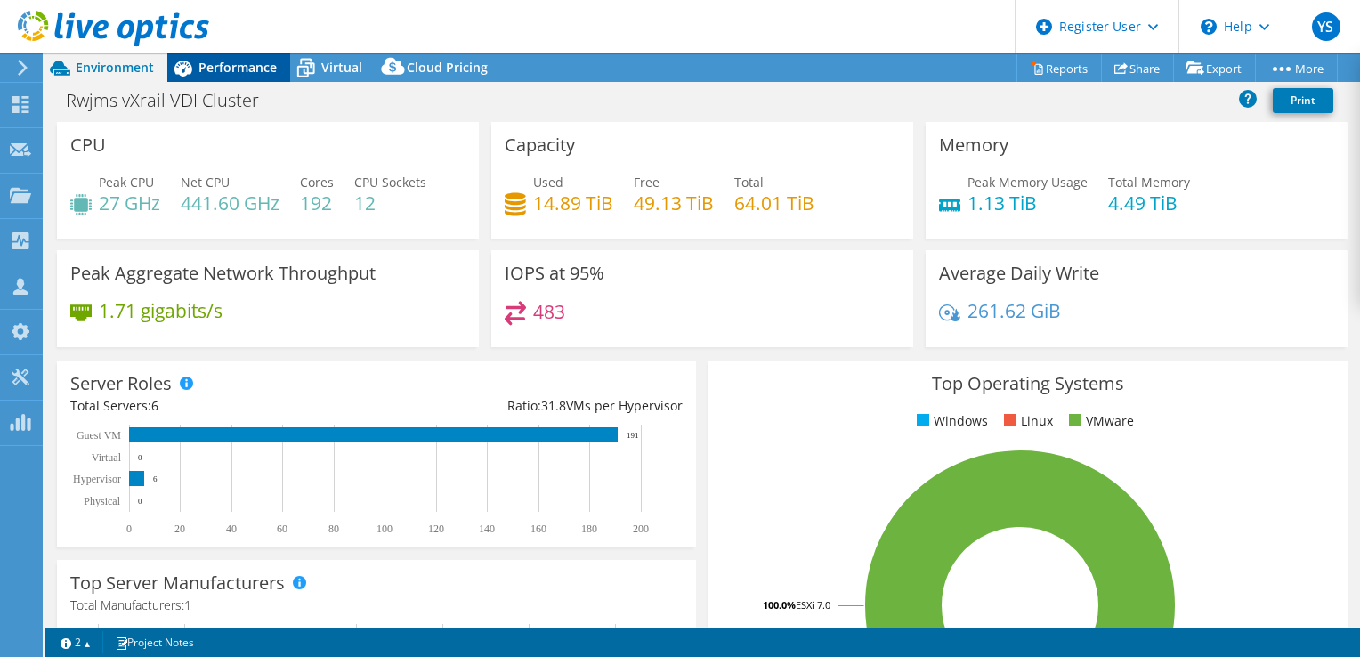
click at [230, 69] on span "Performance" at bounding box center [238, 67] width 78 height 17
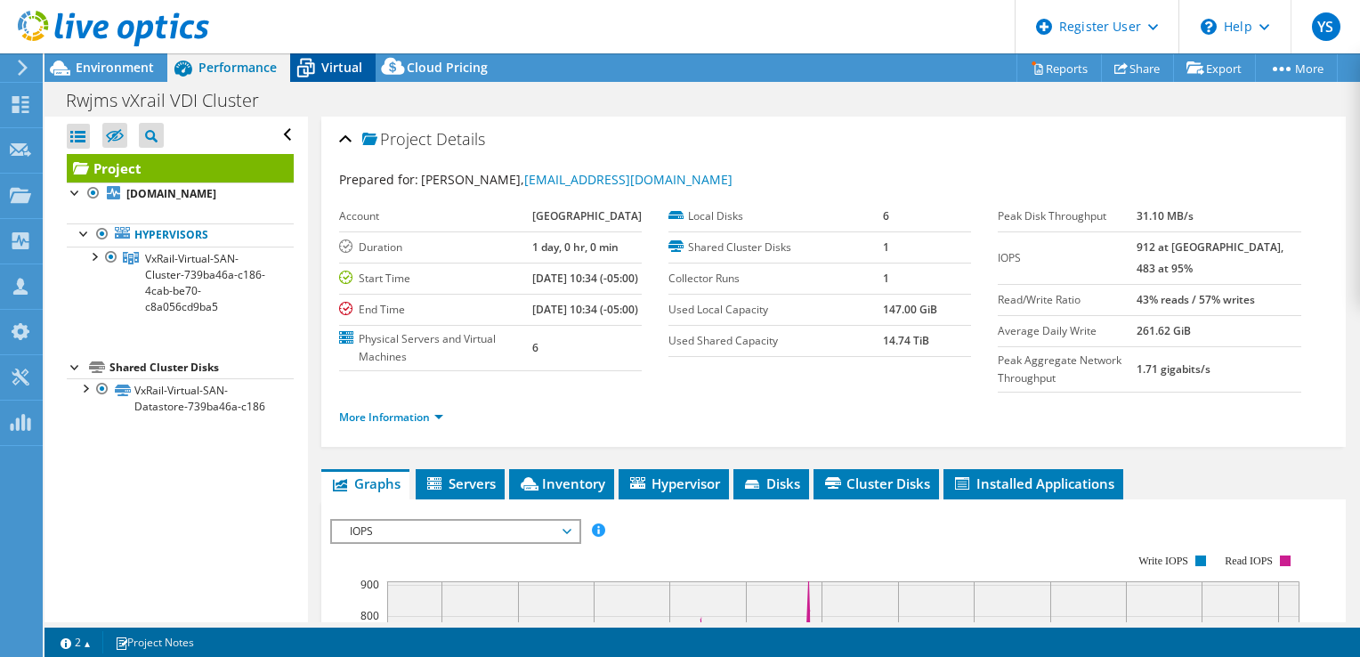
click at [345, 69] on span "Virtual" at bounding box center [341, 67] width 41 height 17
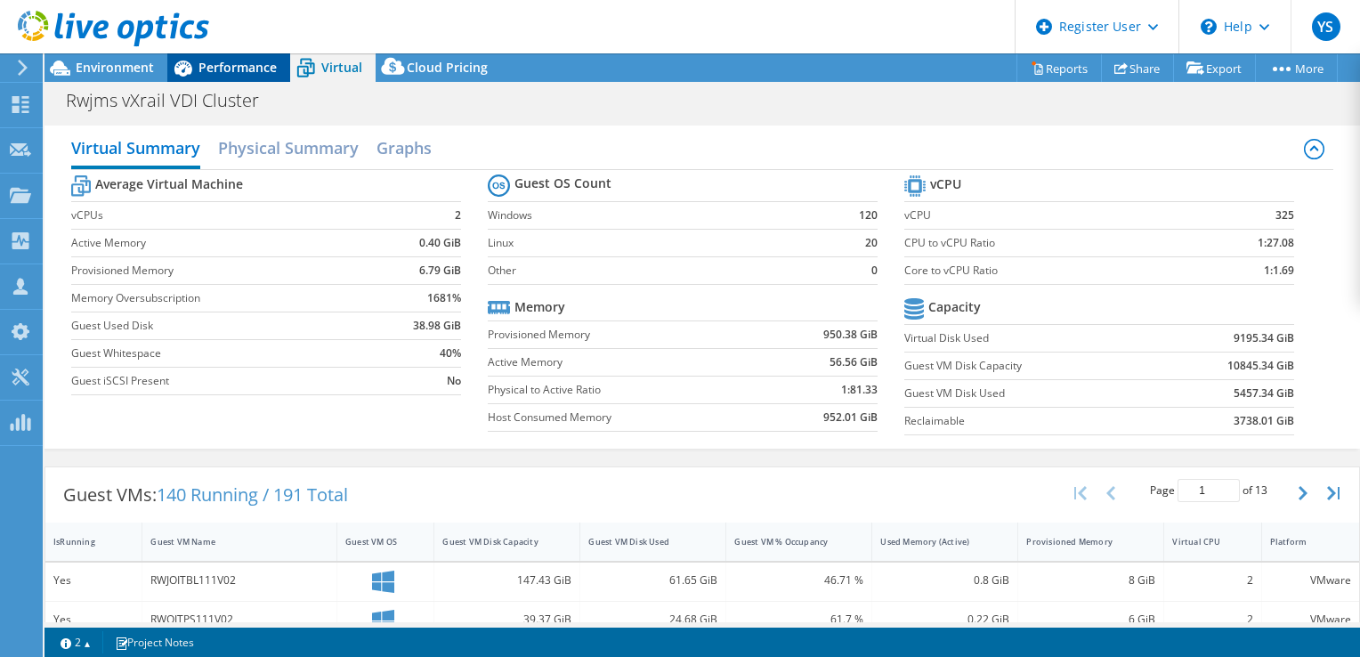
click at [194, 70] on icon at bounding box center [182, 68] width 31 height 31
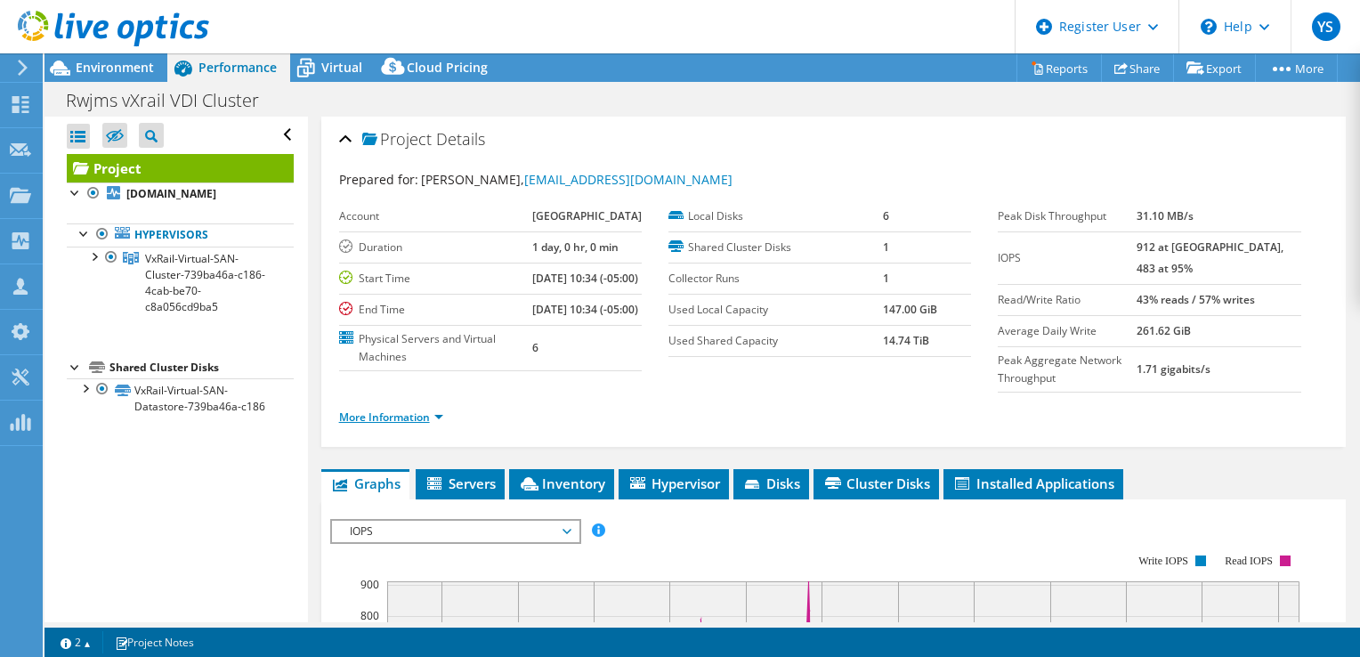
click at [367, 425] on link "More Information" at bounding box center [391, 417] width 104 height 15
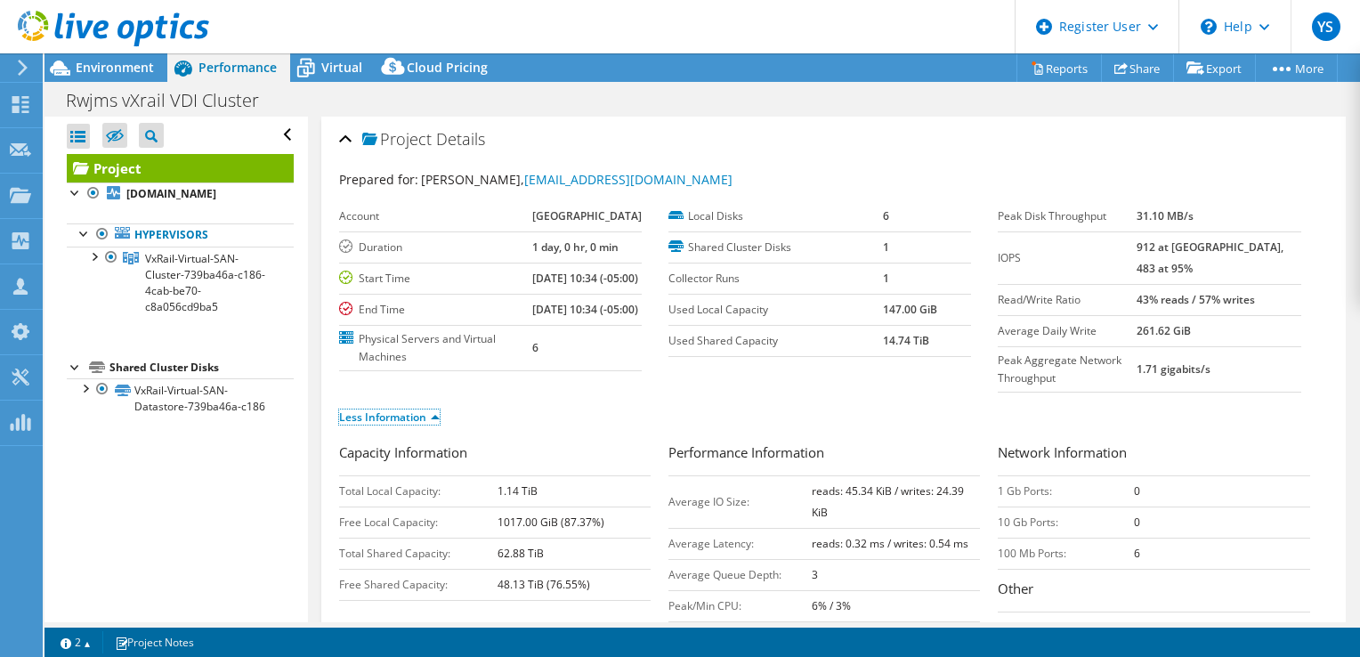
scroll to position [57, 0]
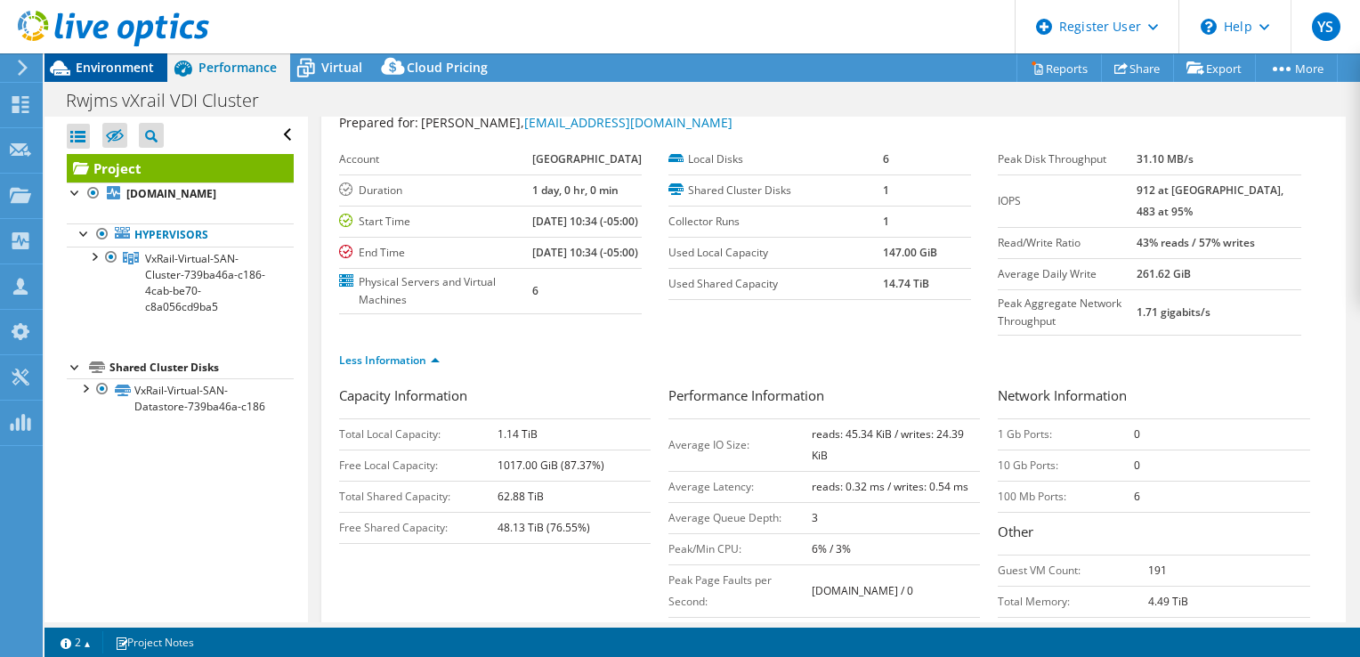
click at [124, 71] on span "Environment" at bounding box center [115, 67] width 78 height 17
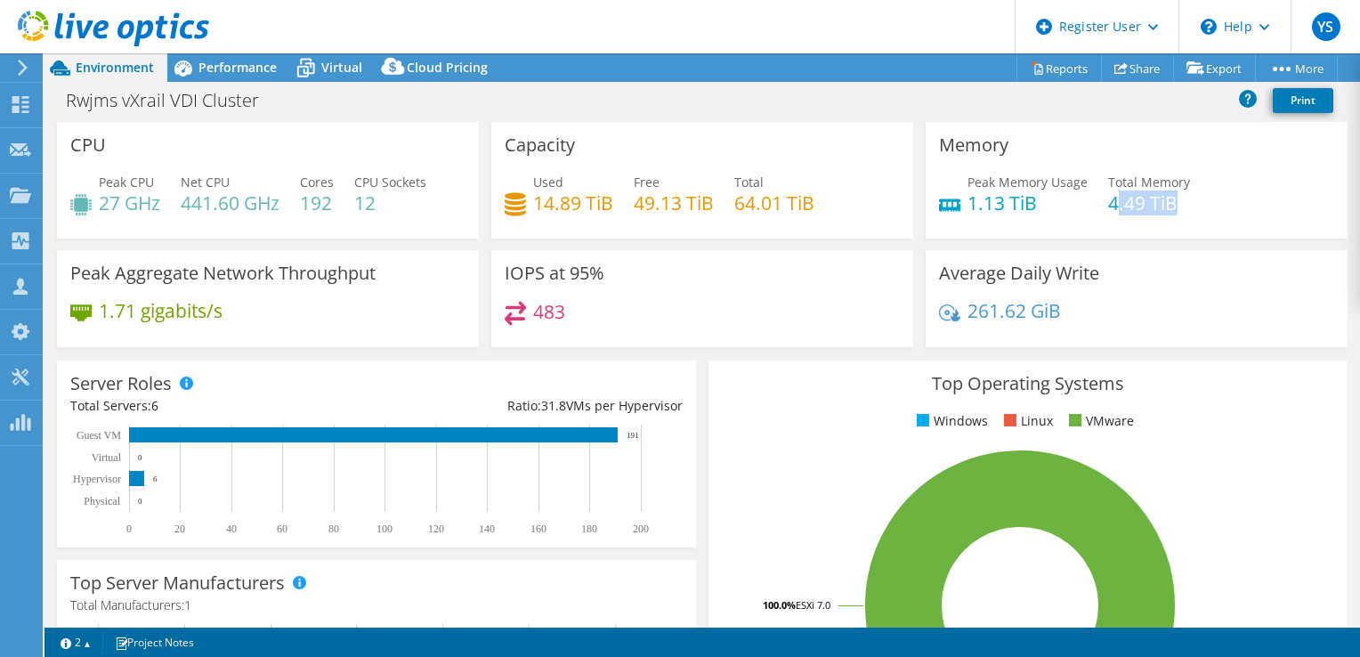
drag, startPoint x: 1104, startPoint y: 206, endPoint x: 1192, endPoint y: 199, distance: 88.4
click at [1192, 199] on div "Peak Memory Usage 1.13 TiB Total Memory 4.49 TiB" at bounding box center [1136, 202] width 395 height 58
